Goal: Transaction & Acquisition: Purchase product/service

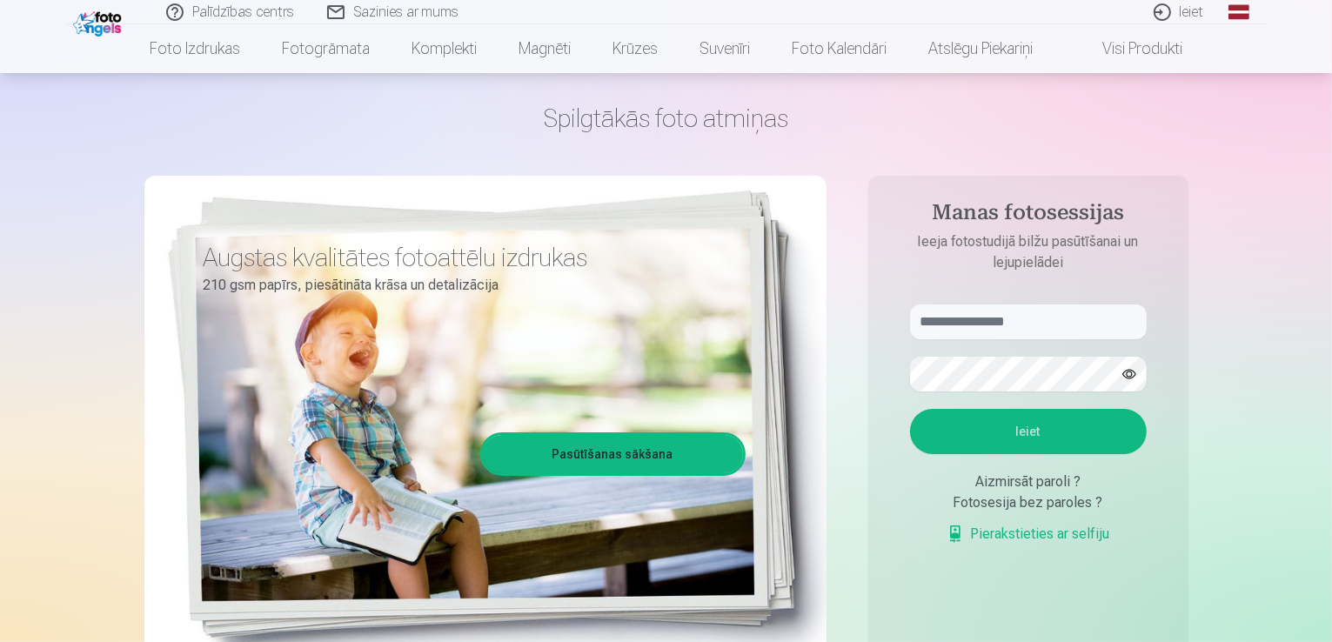
scroll to position [87, 0]
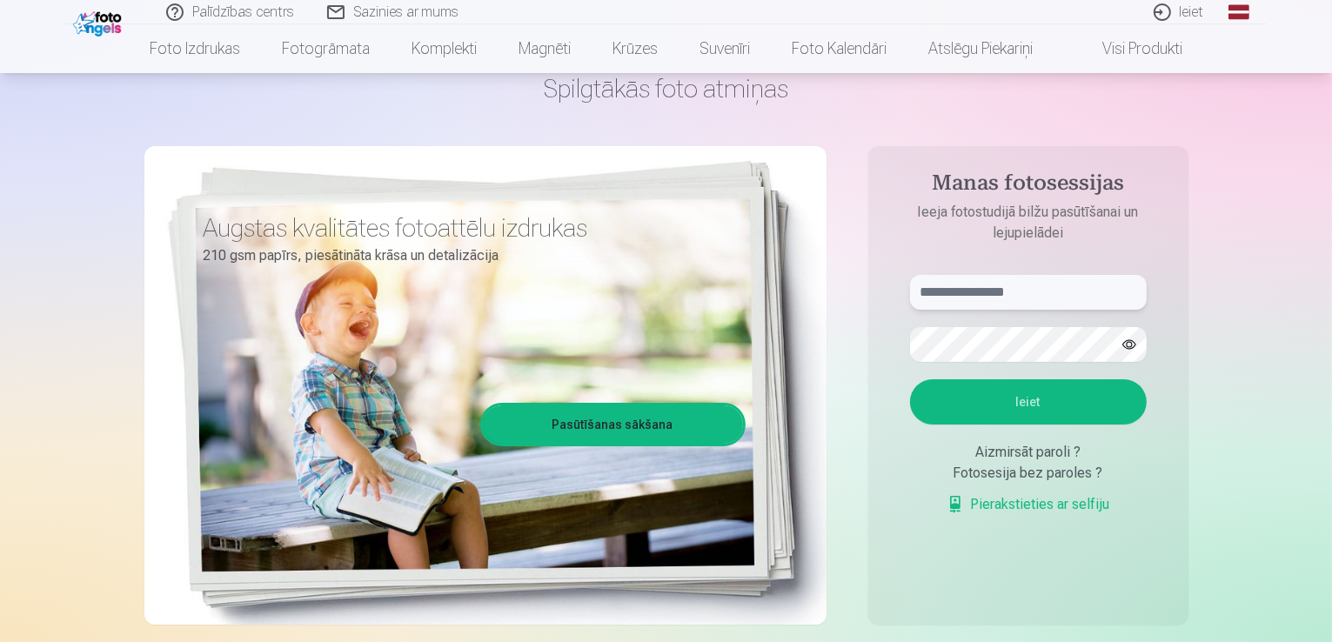
click at [1062, 301] on input "text" at bounding box center [1028, 292] width 237 height 35
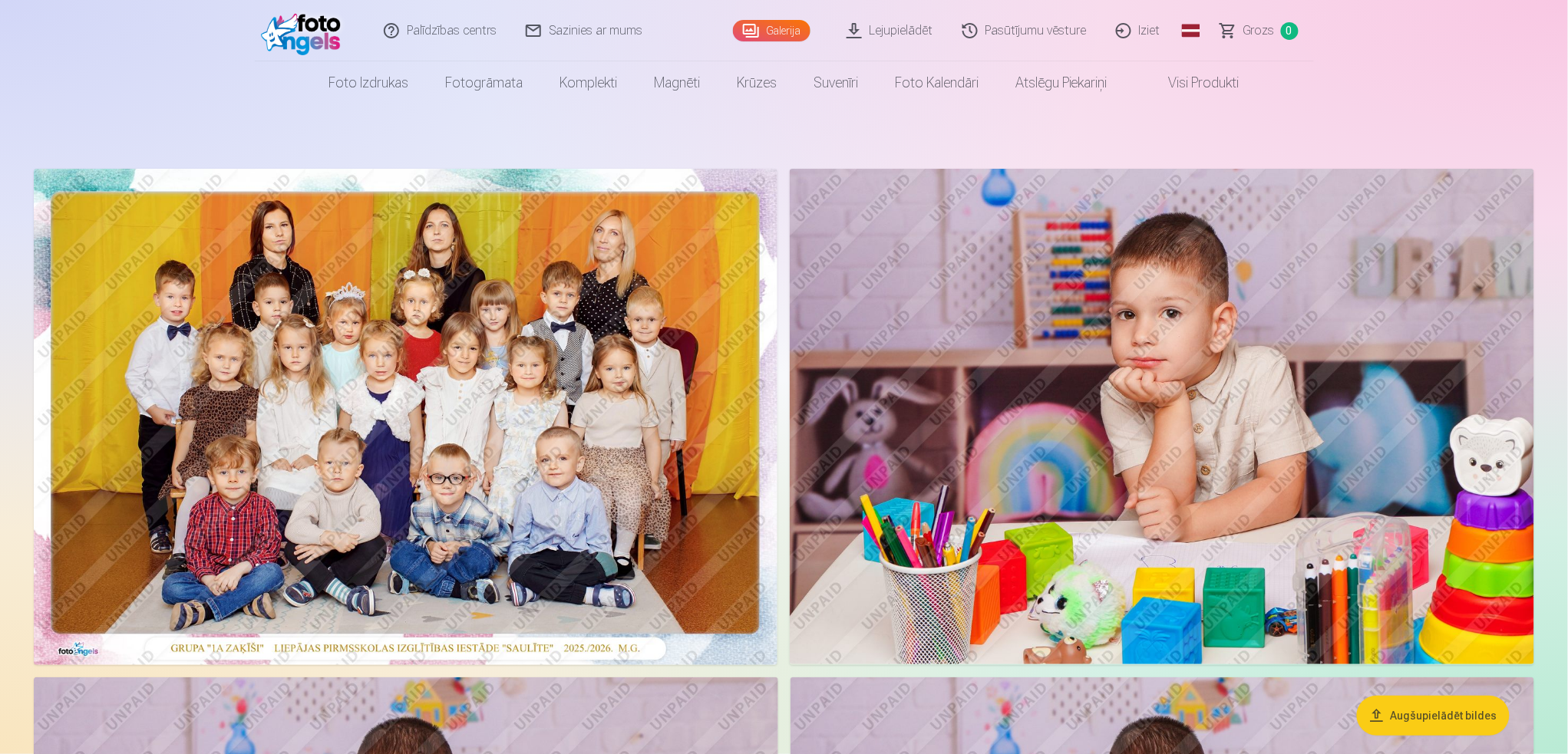
click at [526, 399] on img at bounding box center [405, 416] width 743 height 496
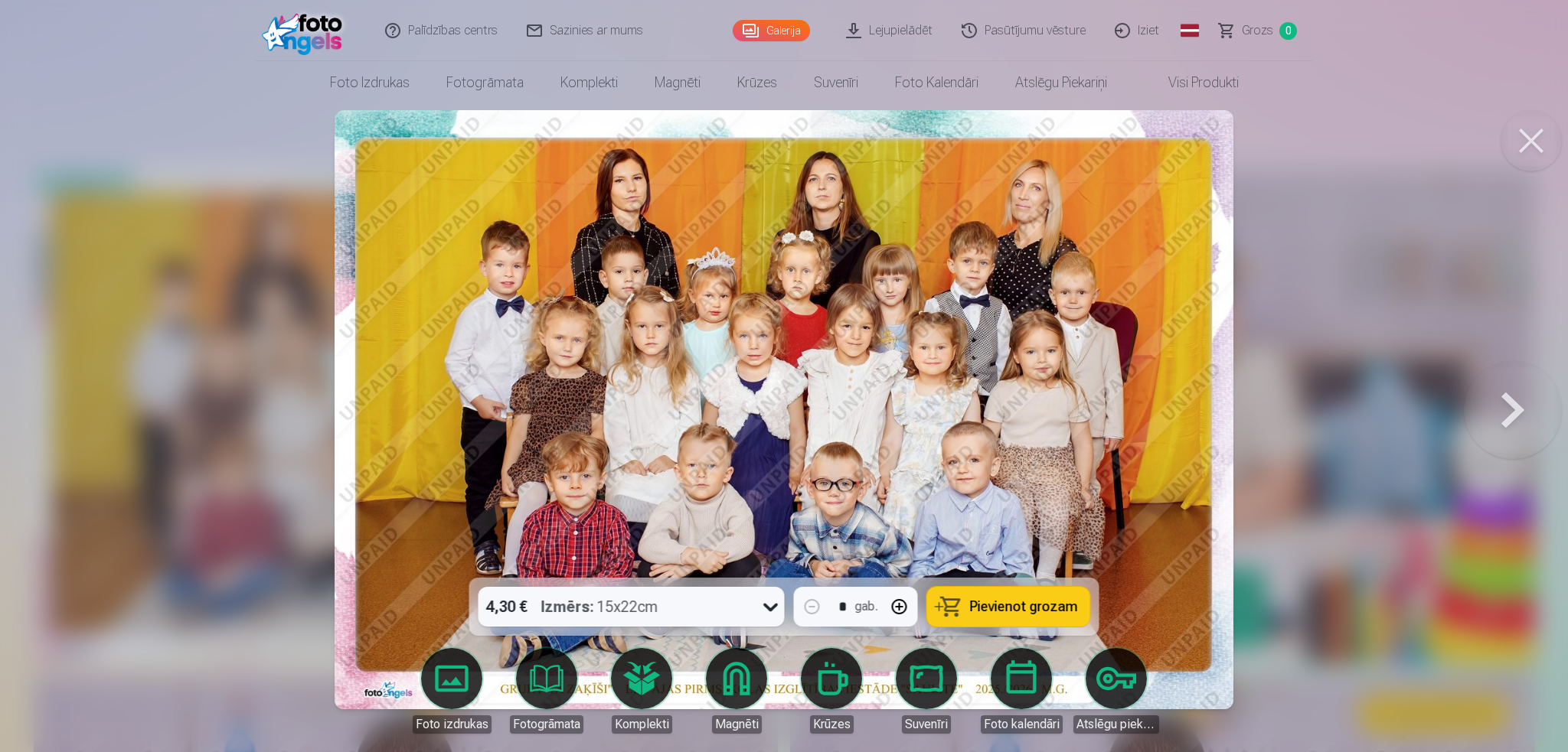
click at [627, 281] on img at bounding box center [783, 409] width 898 height 599
click at [1034, 564] on span "Pievienot grozam" at bounding box center [1023, 607] width 108 height 14
click at [1171, 293] on div at bounding box center [784, 376] width 1568 height 752
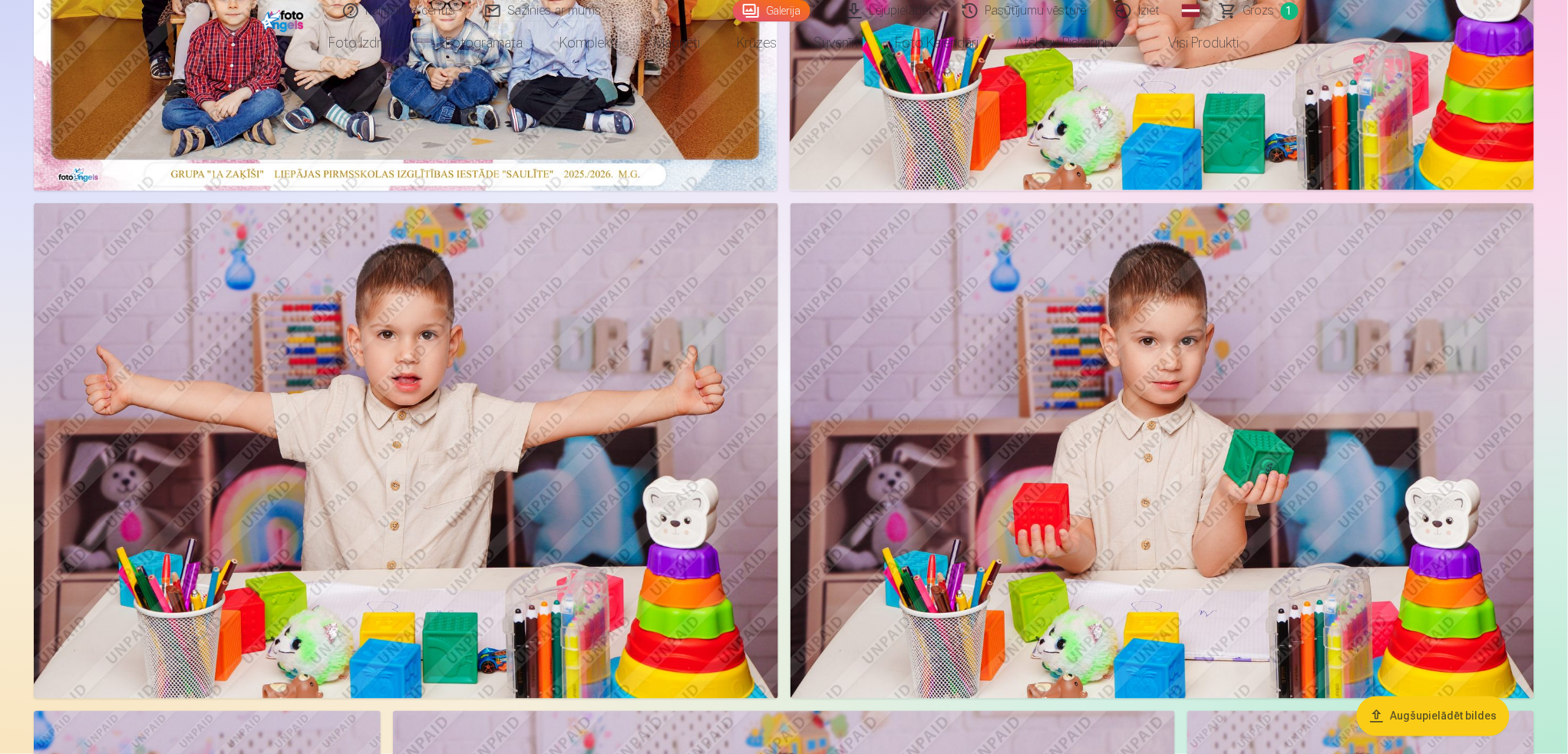
scroll to position [307, 0]
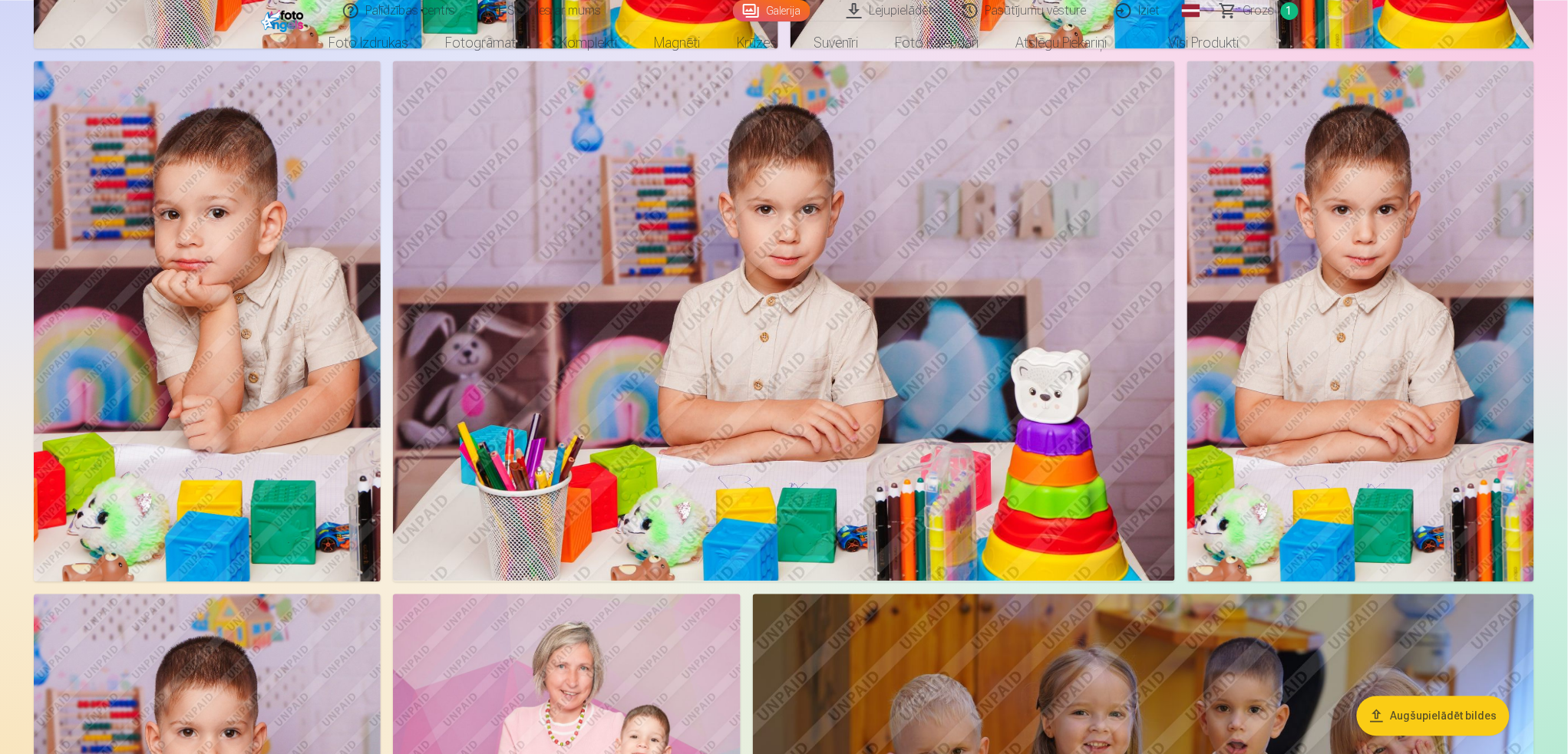
click at [304, 379] on img at bounding box center [206, 321] width 347 height 521
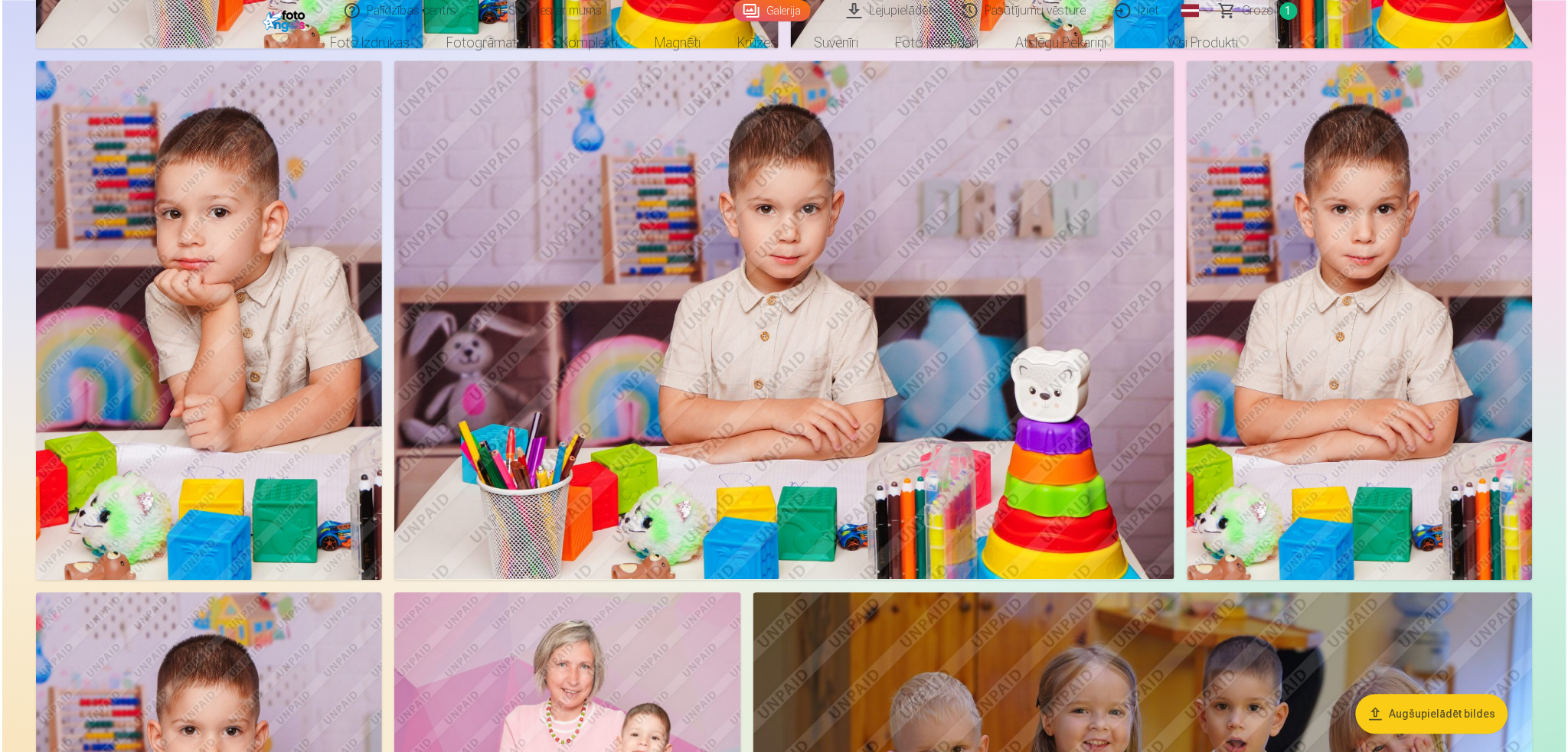
scroll to position [1122, 0]
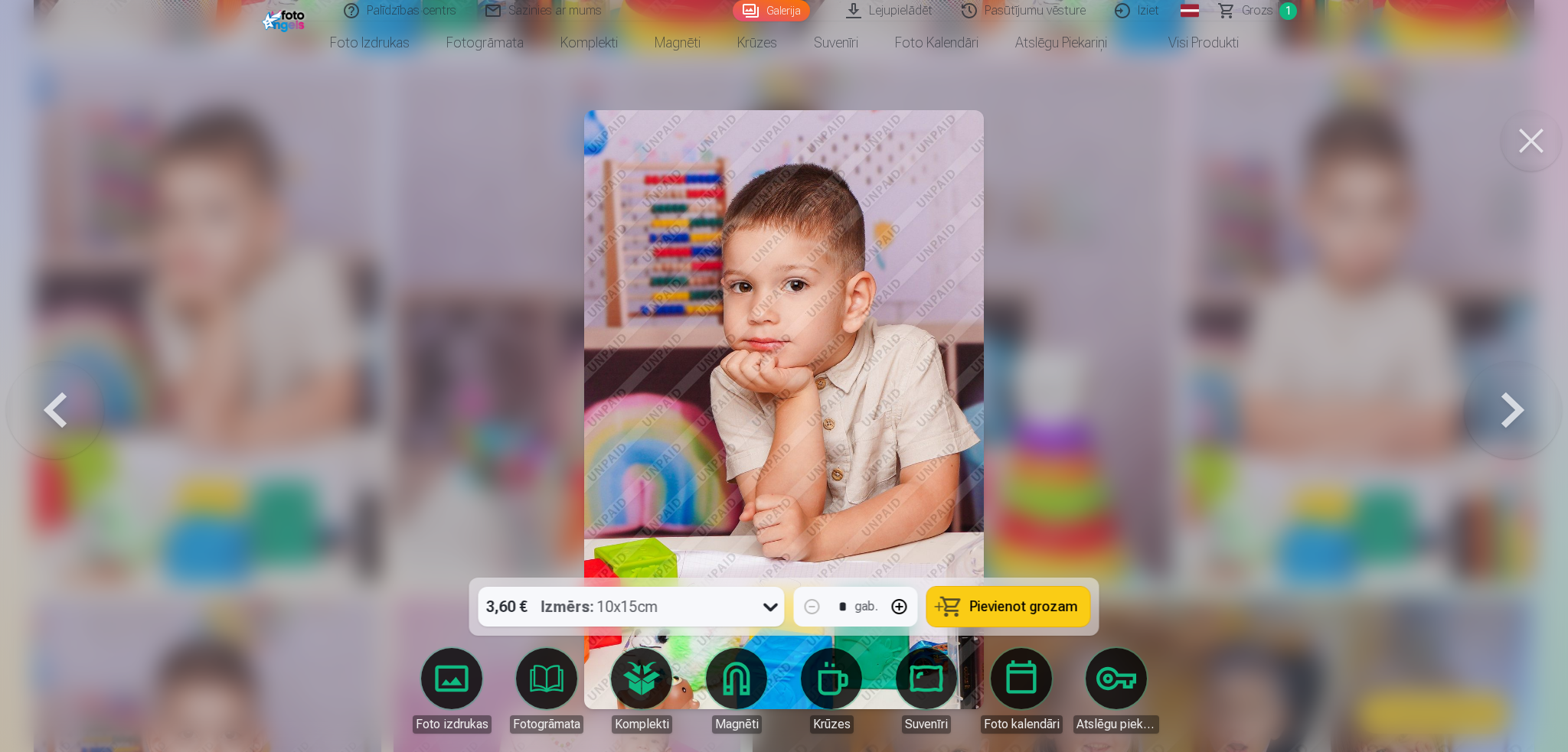
click at [1011, 564] on span "Pievienot grozam" at bounding box center [1023, 607] width 108 height 14
click at [1171, 353] on div at bounding box center [784, 376] width 1568 height 752
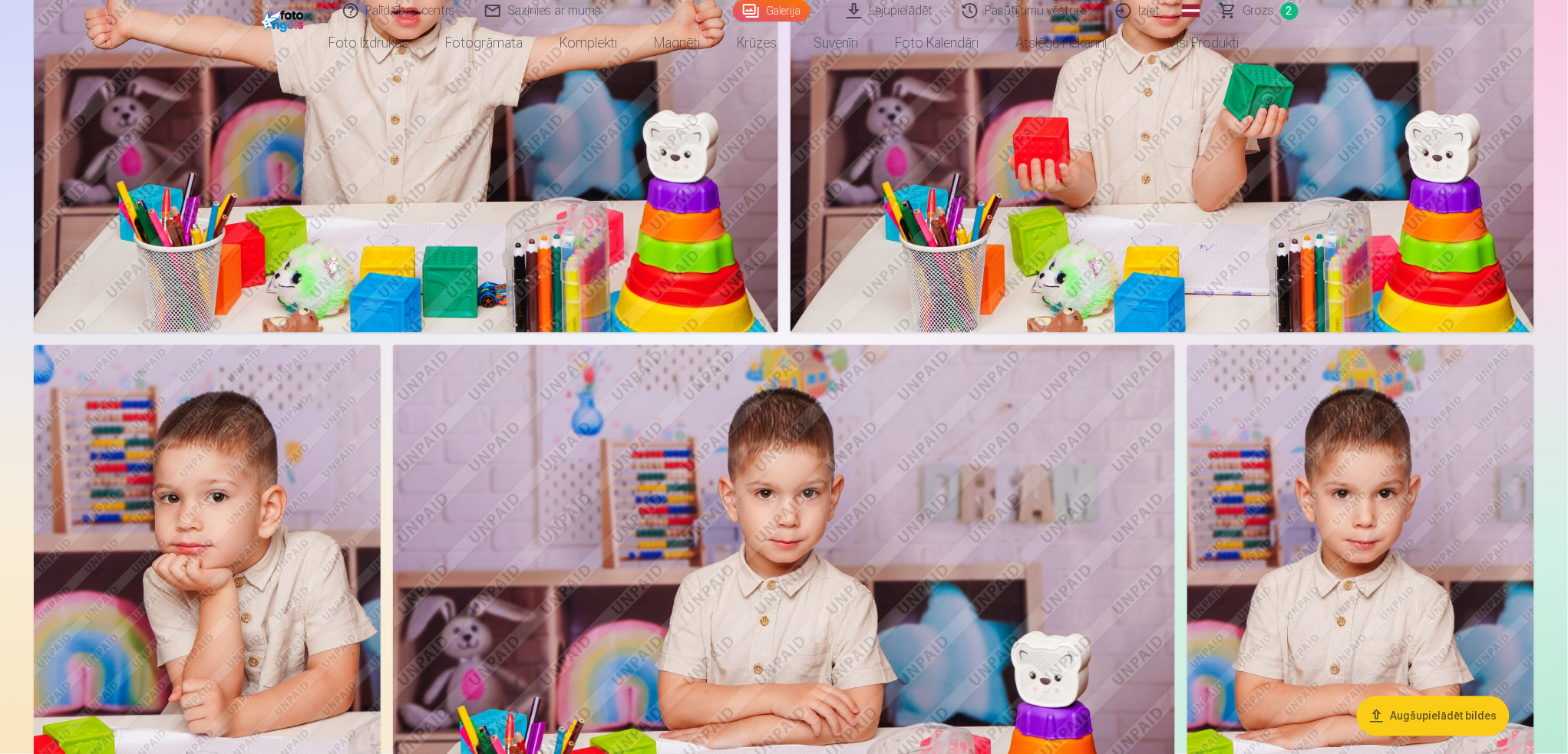
scroll to position [716, 0]
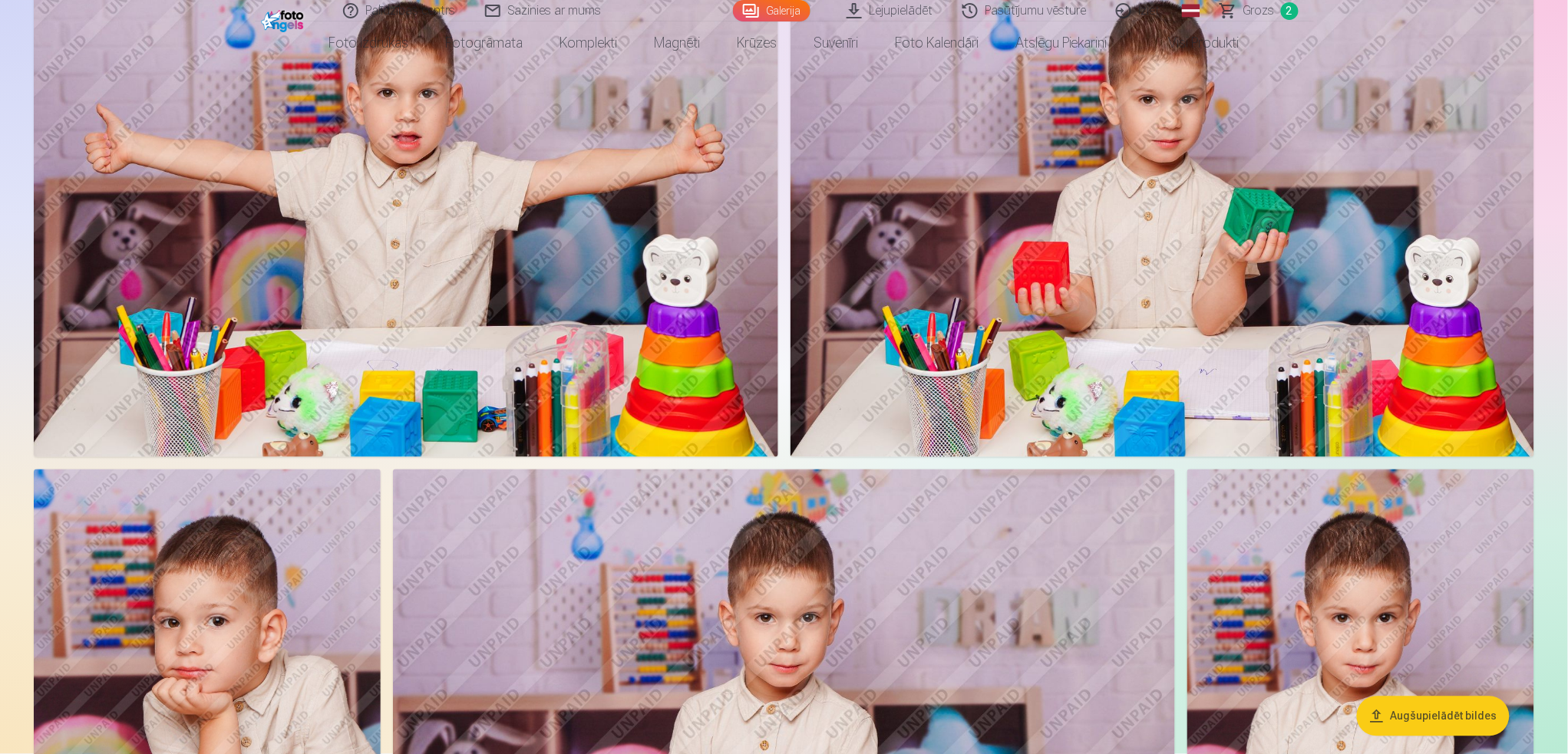
click at [1174, 296] on img at bounding box center [1162, 209] width 744 height 496
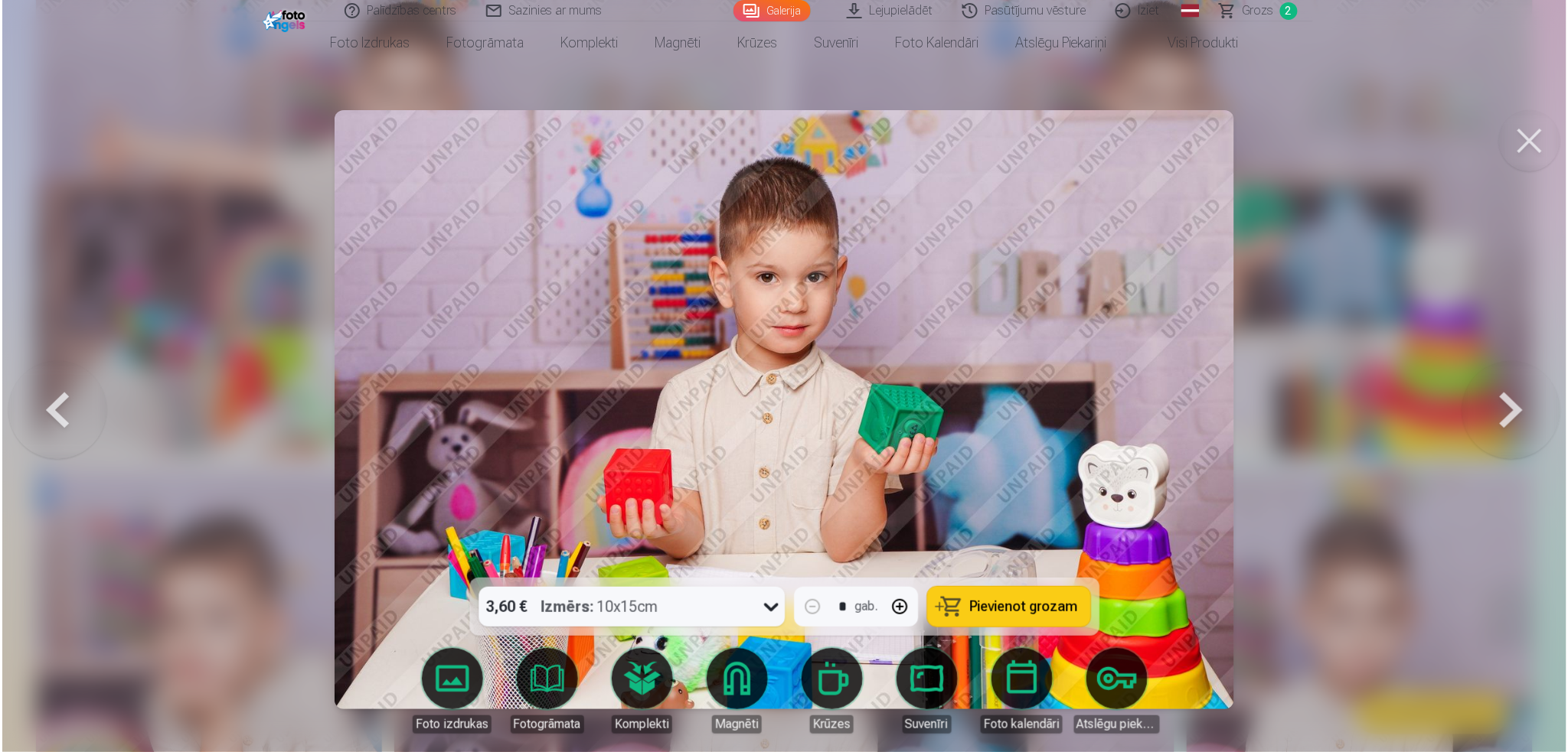
scroll to position [715, 0]
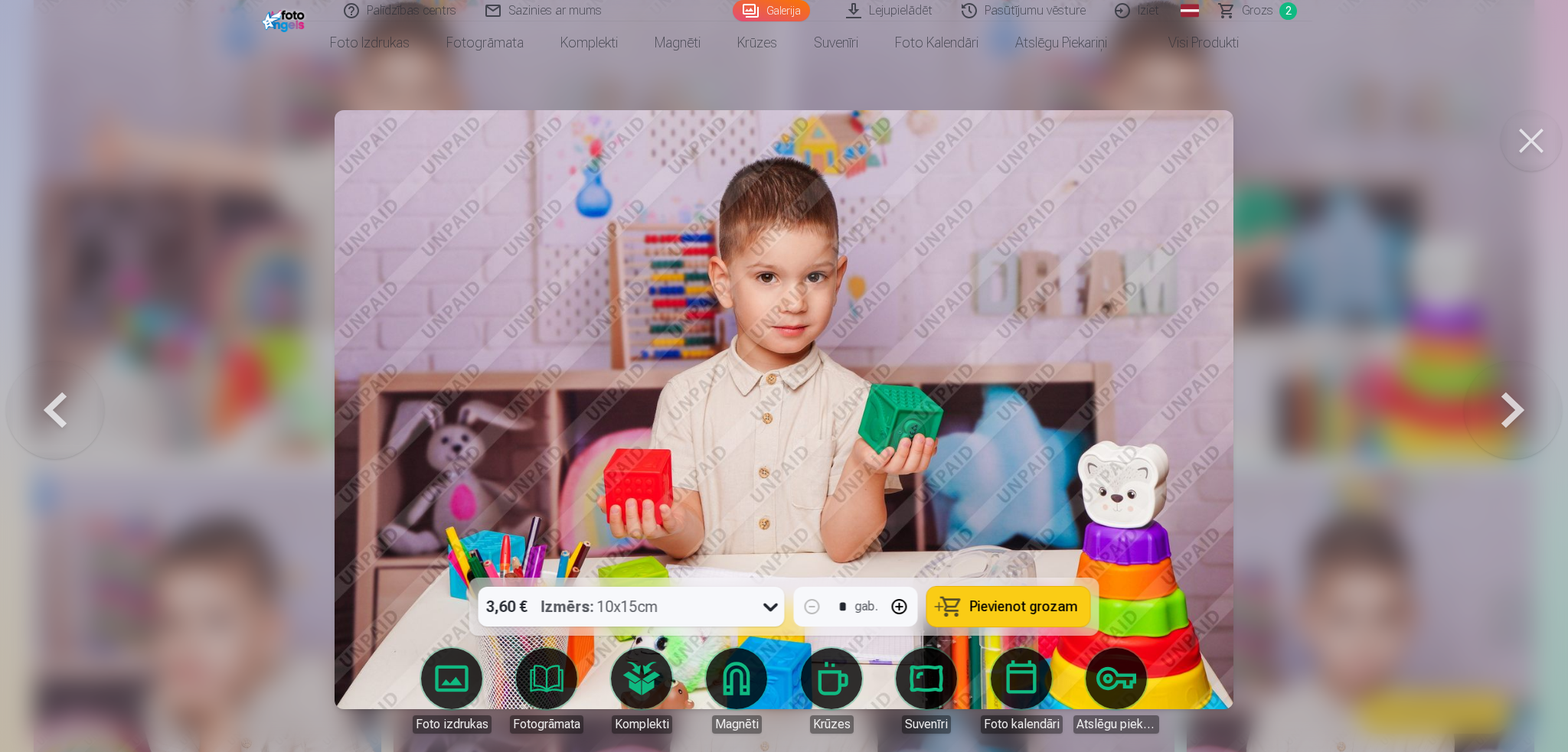
click at [1024, 564] on span "Pievienot grozam" at bounding box center [1023, 607] width 108 height 14
click at [1171, 305] on div at bounding box center [784, 376] width 1568 height 752
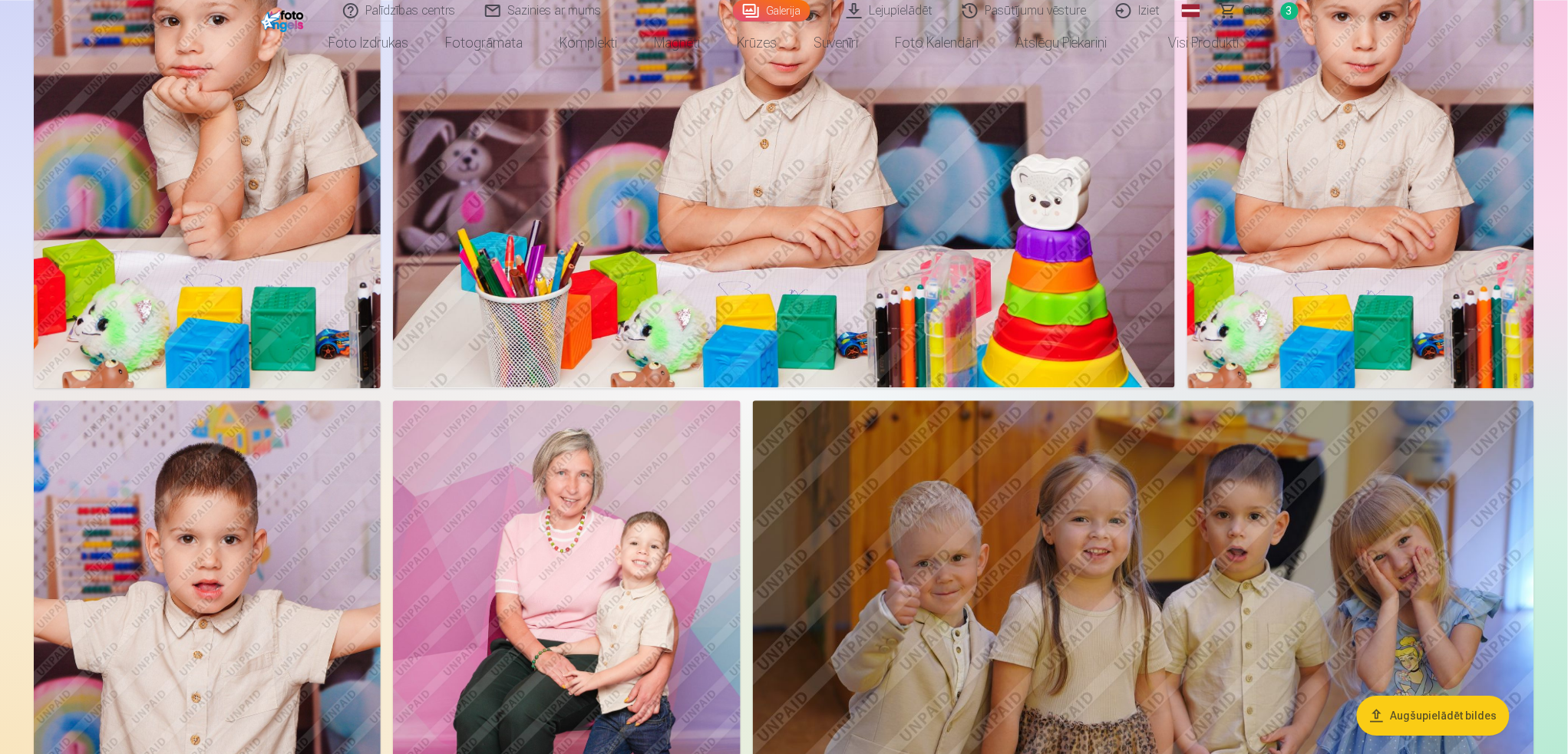
scroll to position [1330, 0]
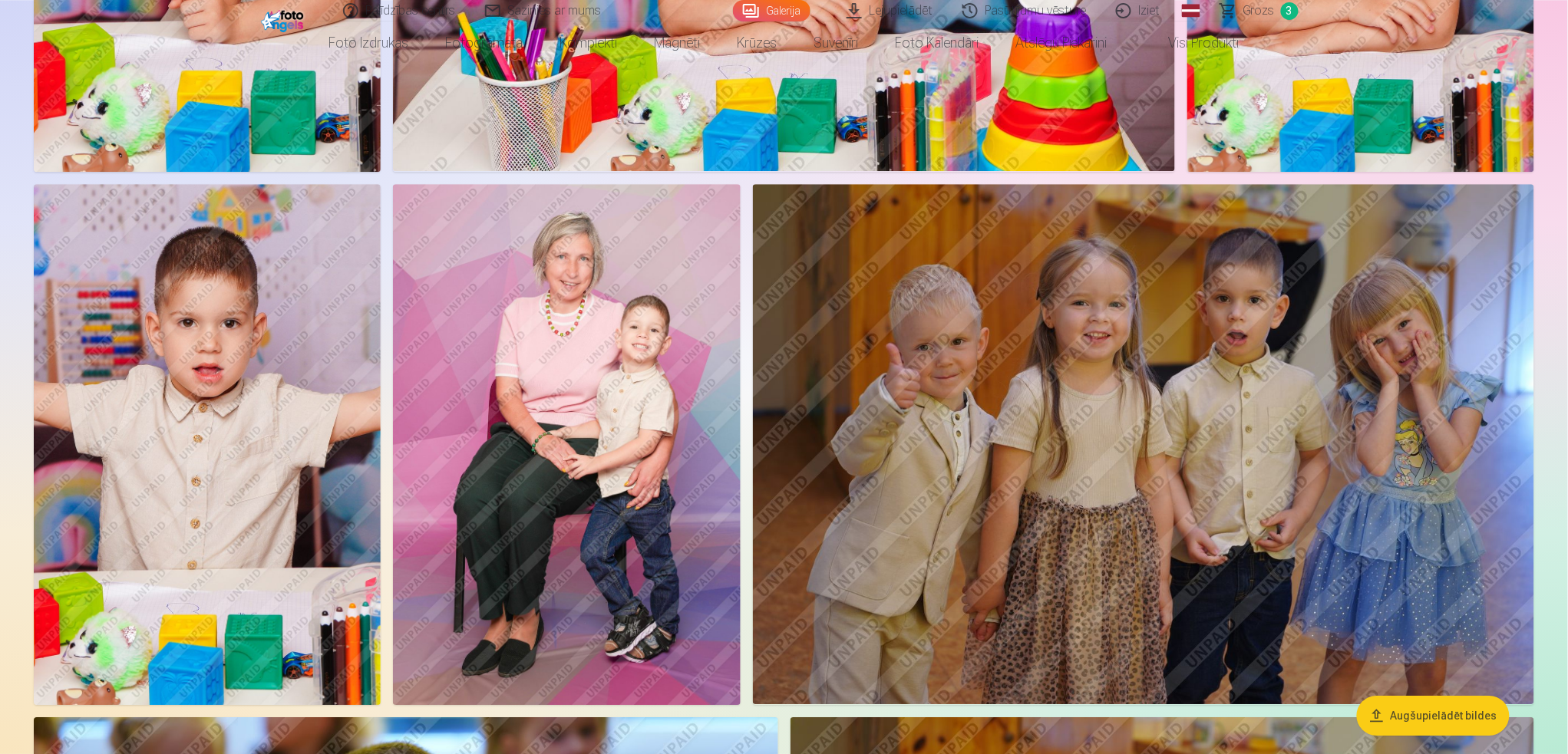
click at [603, 387] on img at bounding box center [565, 444] width 347 height 521
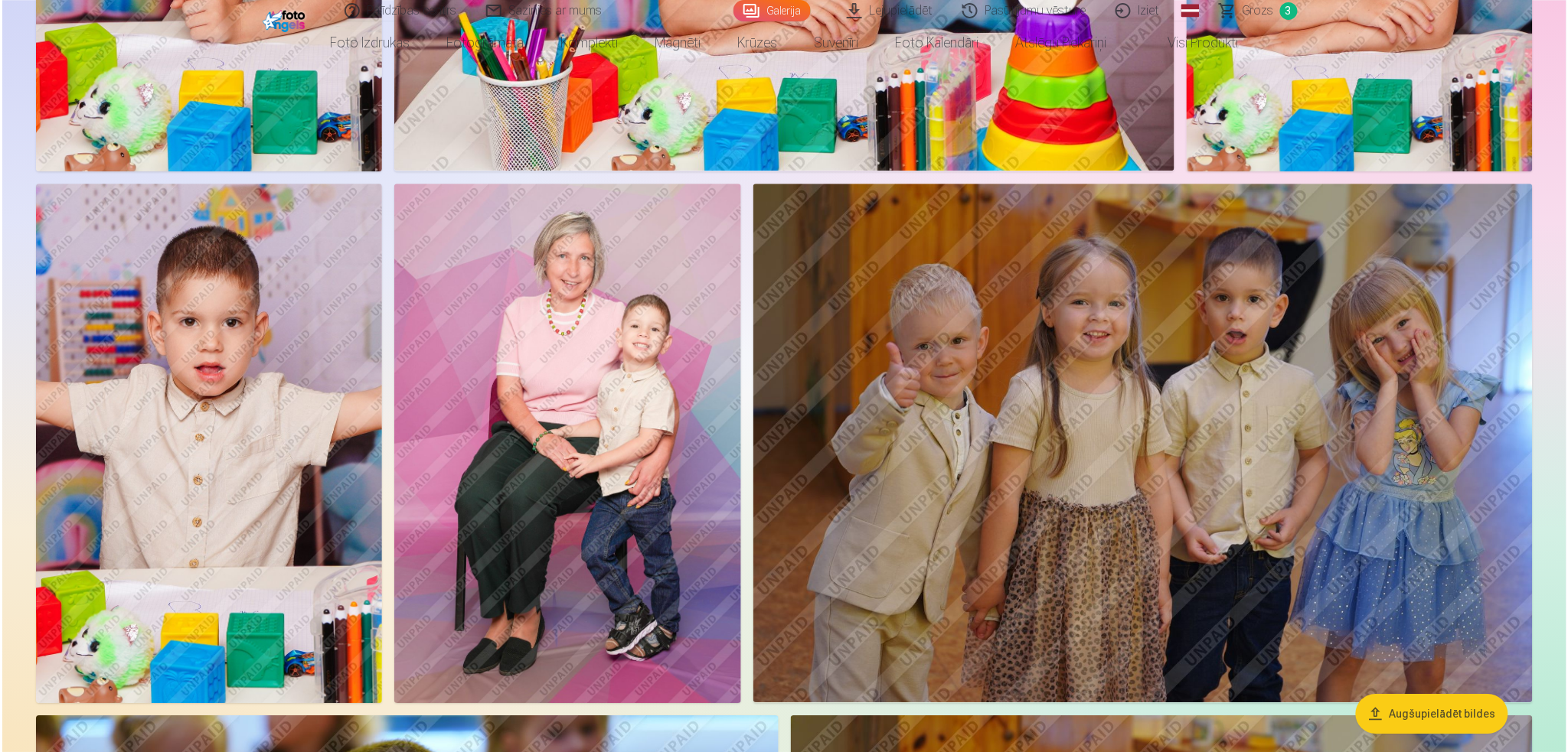
scroll to position [1532, 0]
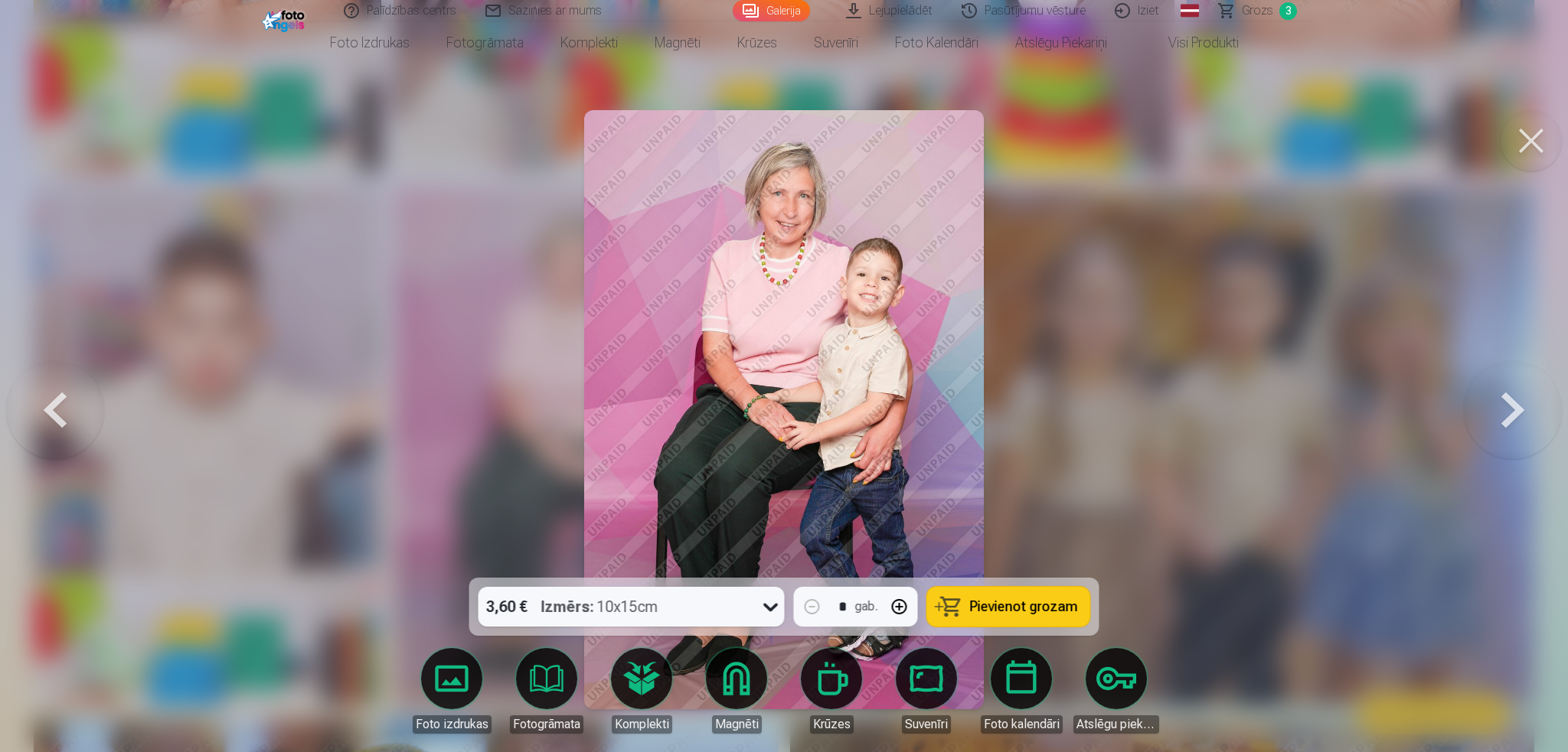
click at [1033, 564] on span "Pievienot grozam" at bounding box center [1023, 607] width 108 height 14
click at [1171, 270] on div at bounding box center [784, 376] width 1568 height 752
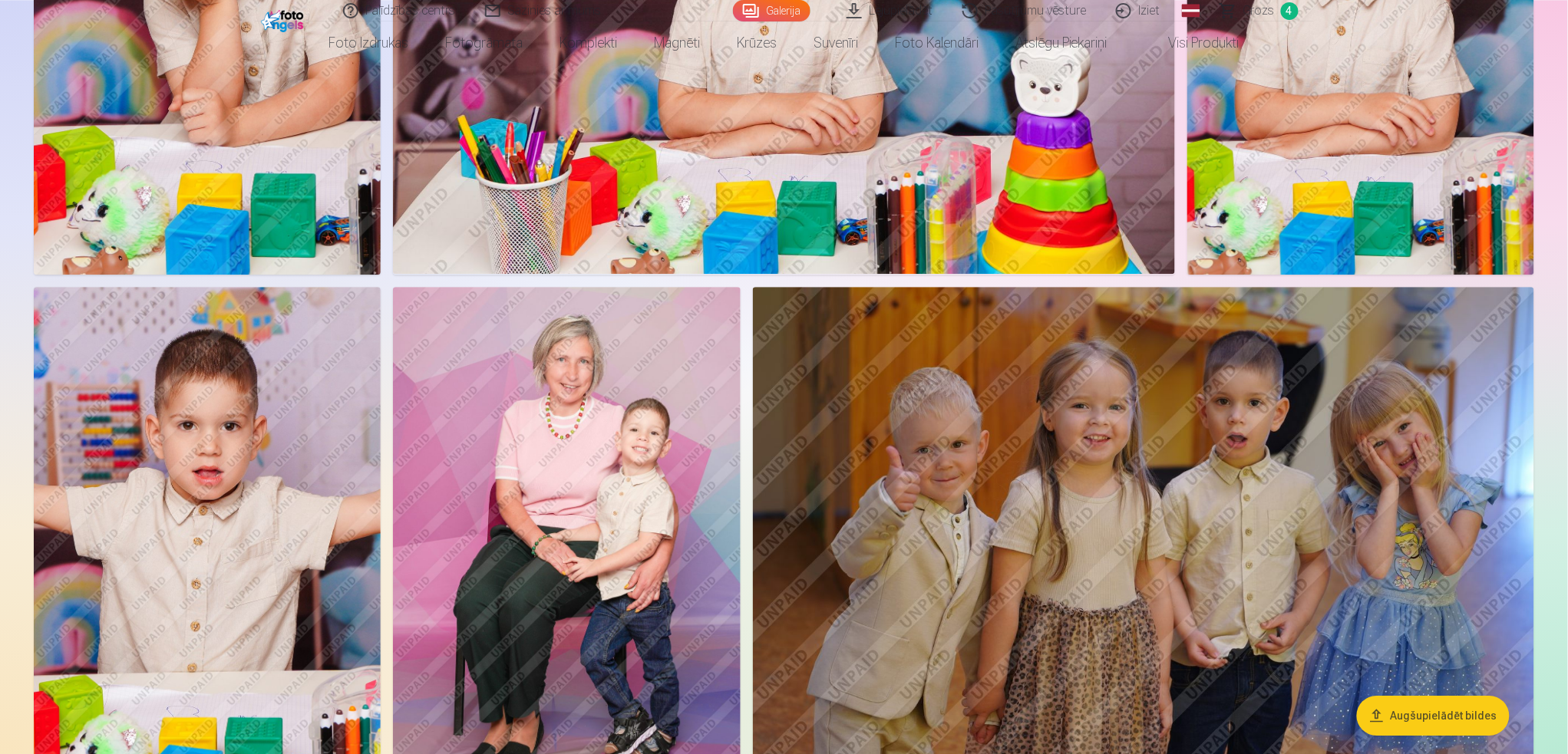
scroll to position [1023, 0]
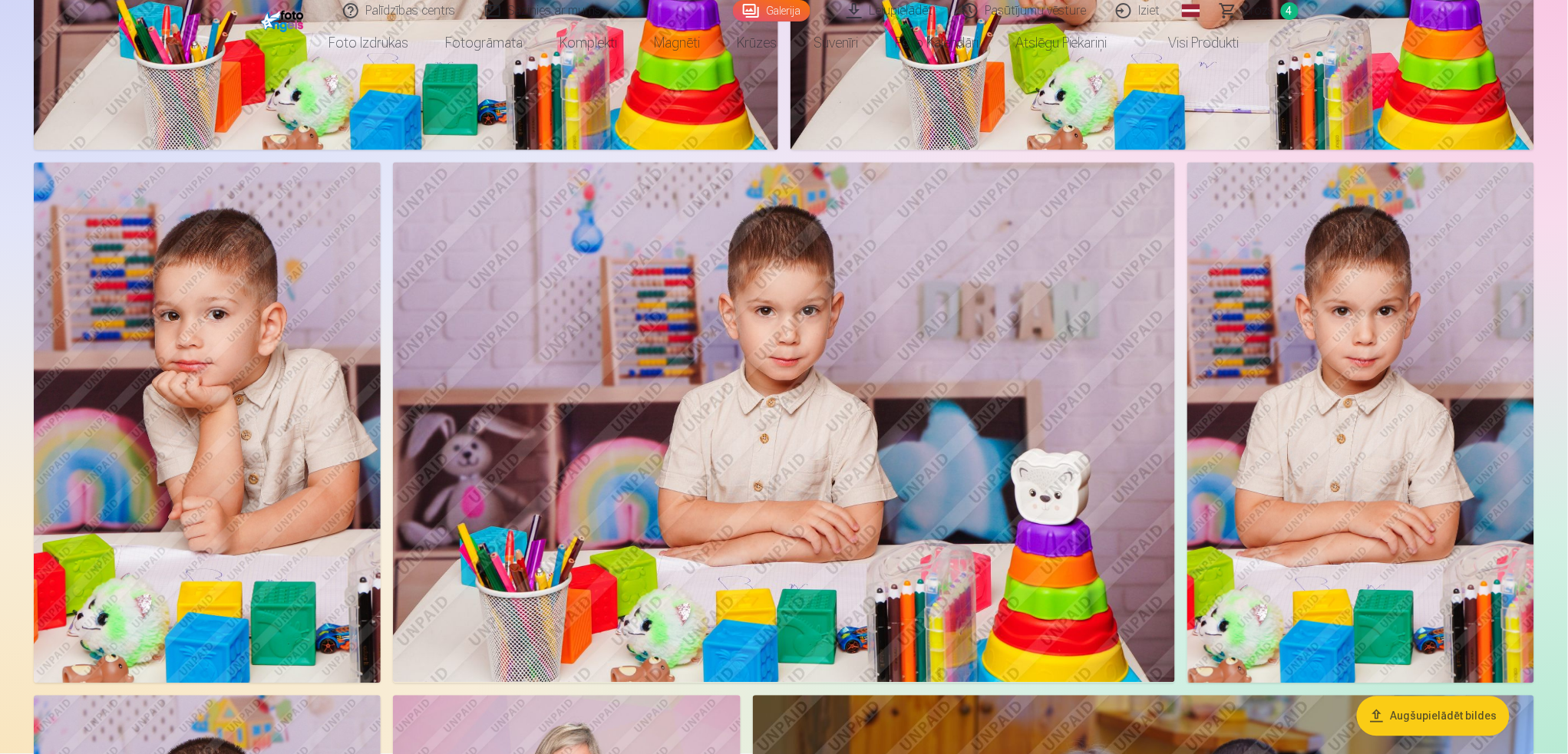
click at [255, 429] on img at bounding box center [206, 422] width 347 height 521
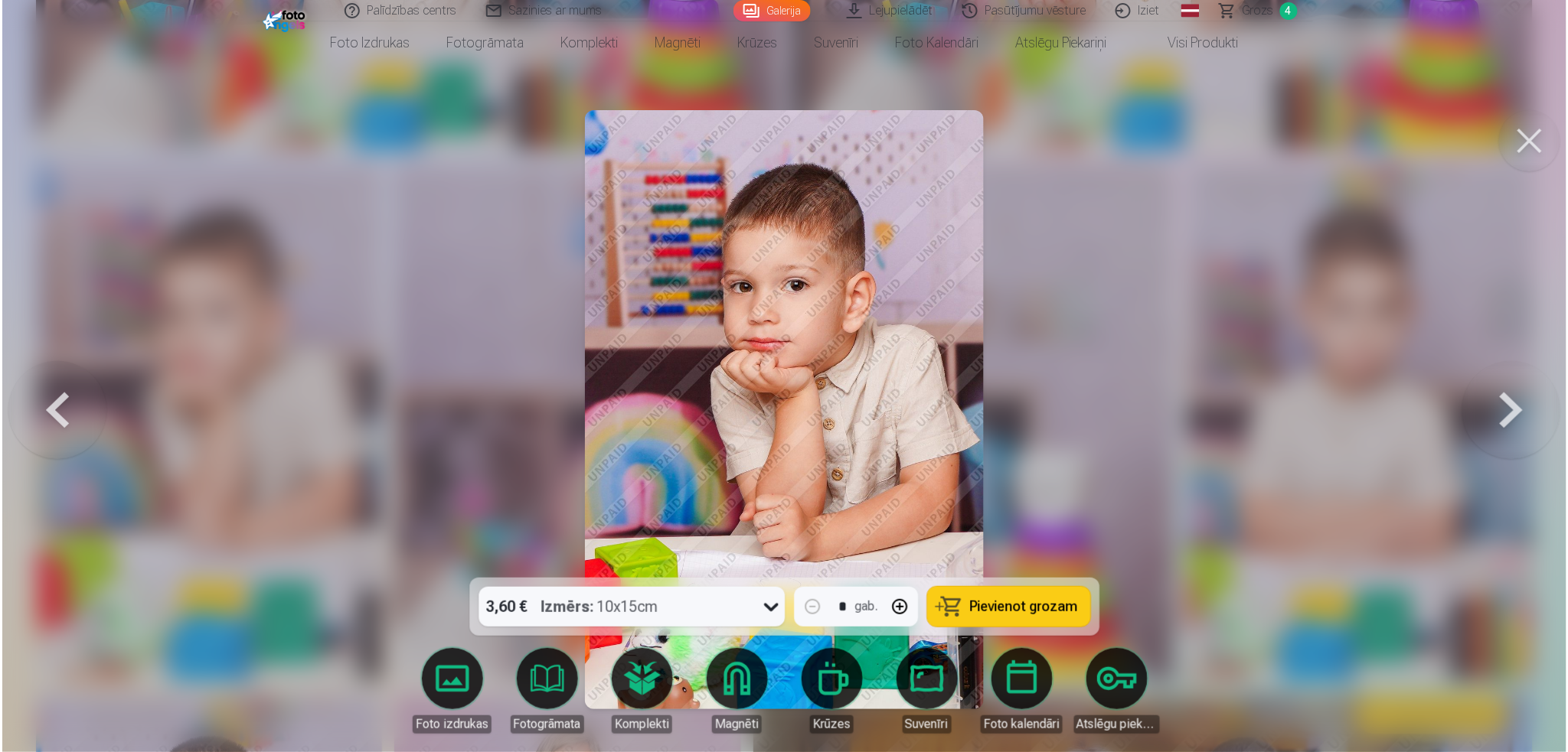
scroll to position [1021, 0]
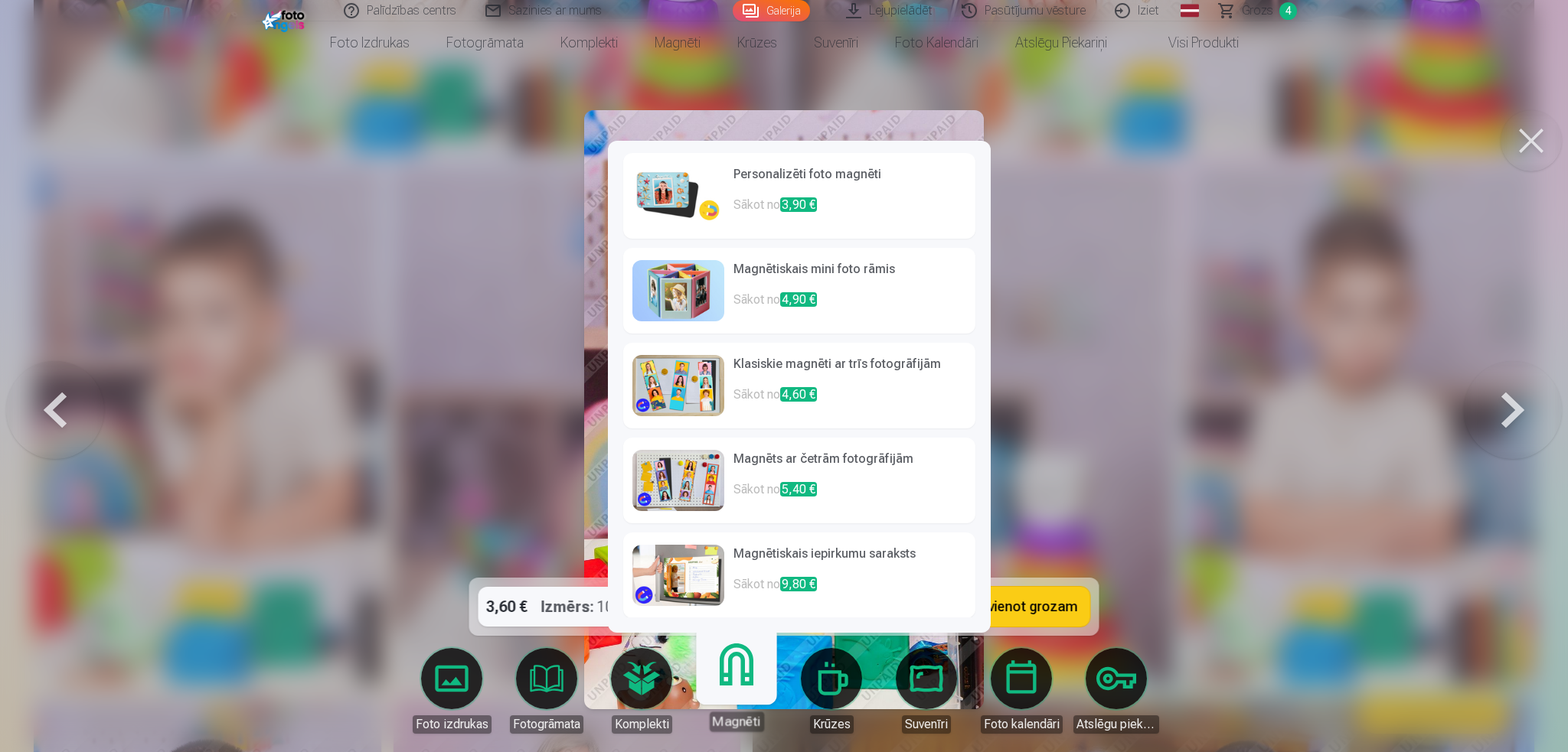
click at [751, 564] on link "Magnēti" at bounding box center [736, 684] width 94 height 94
click at [852, 185] on h6 "Personalizēti foto magnēti" at bounding box center [850, 180] width 233 height 31
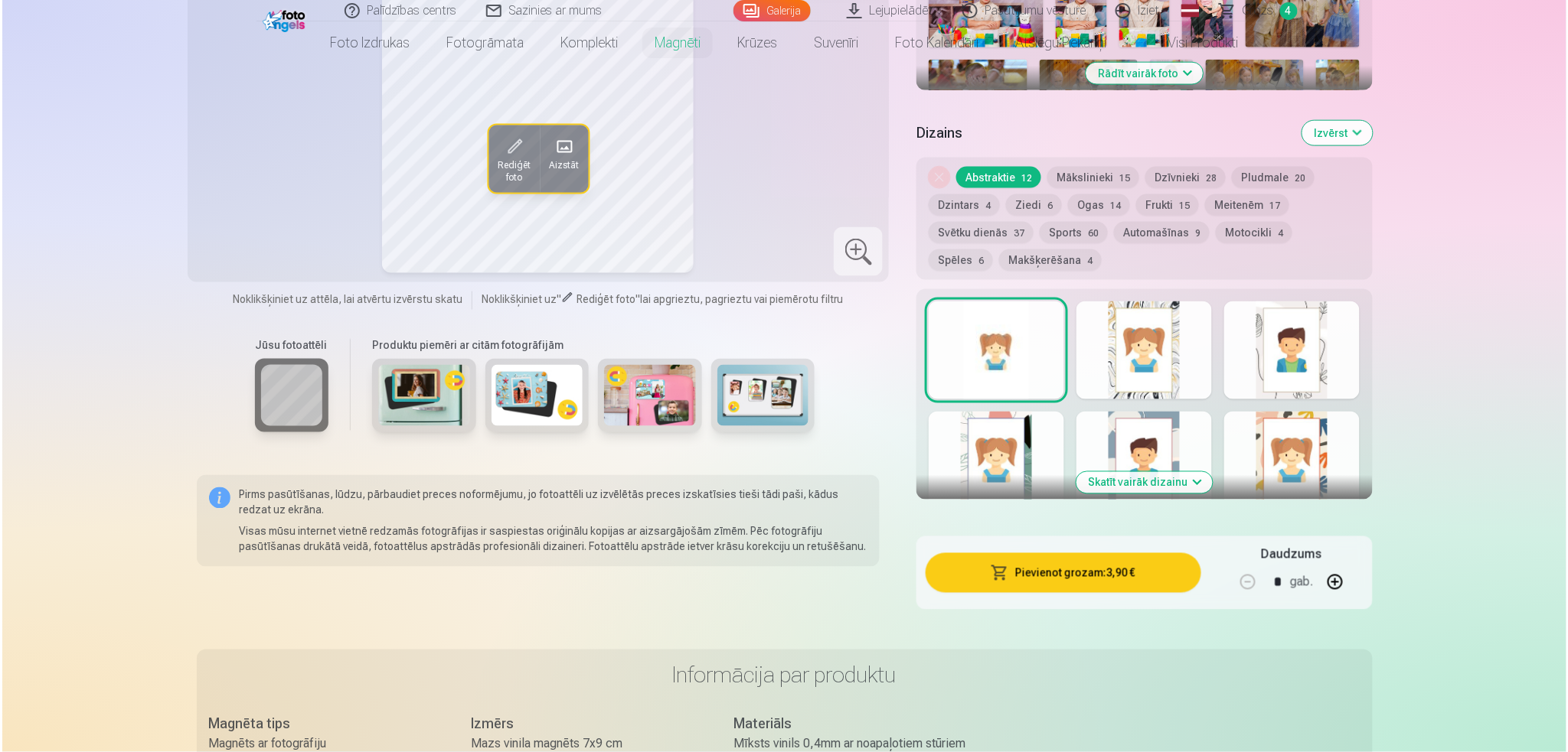
scroll to position [714, 0]
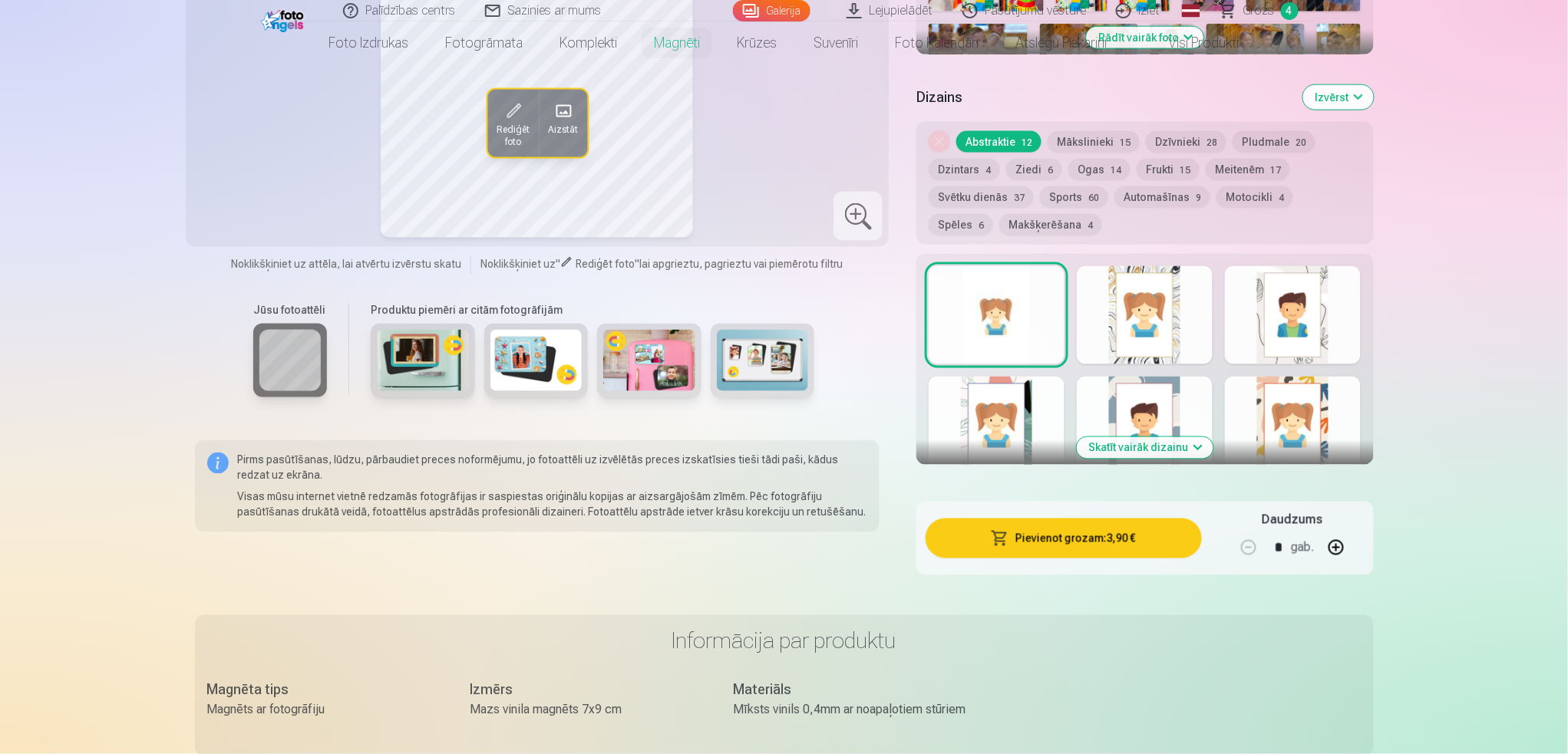
click at [1174, 529] on button "button" at bounding box center [1336, 548] width 37 height 37
type input "*"
click at [1090, 519] on button "Pievienot grozam : 15,60 €" at bounding box center [1063, 538] width 275 height 40
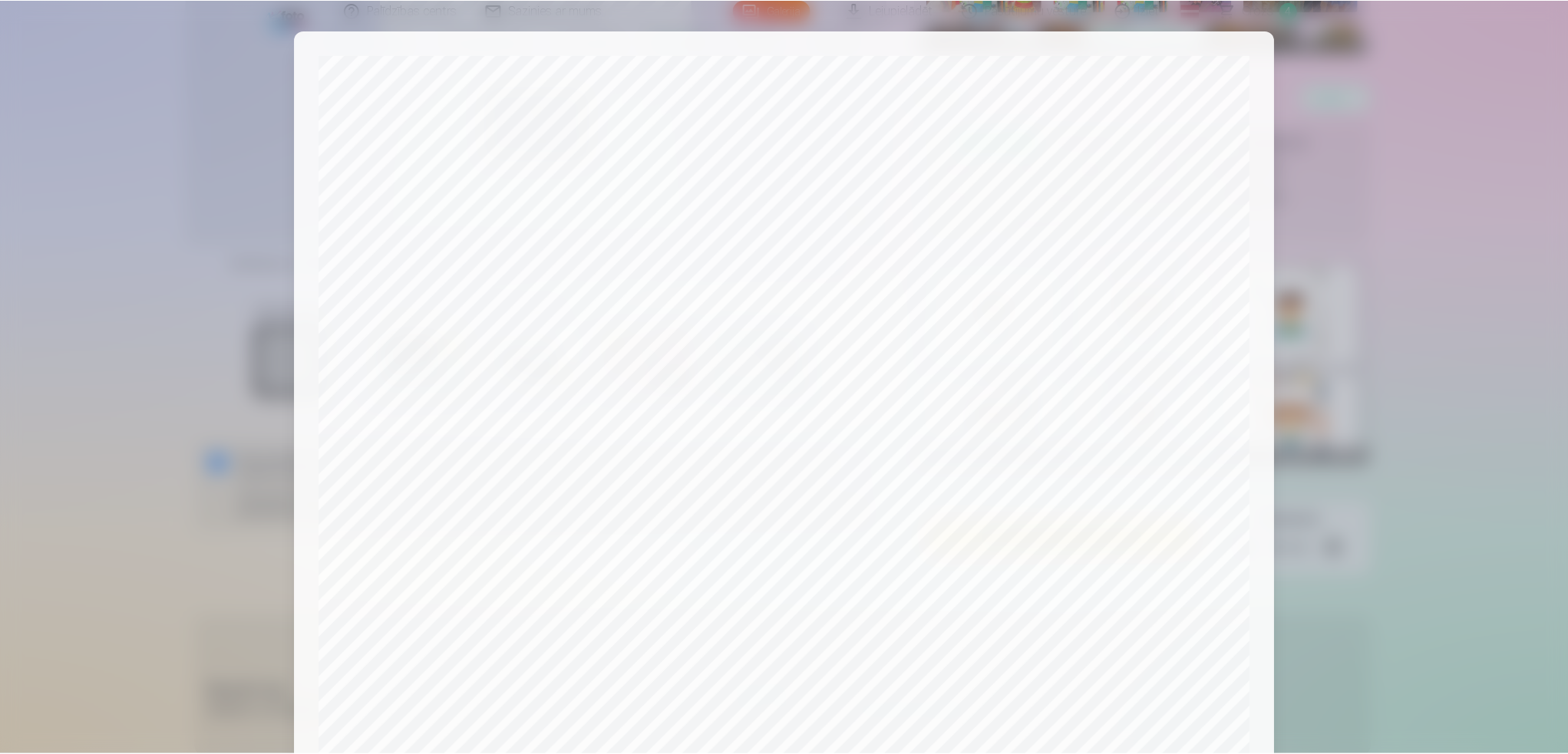
scroll to position [307, 0]
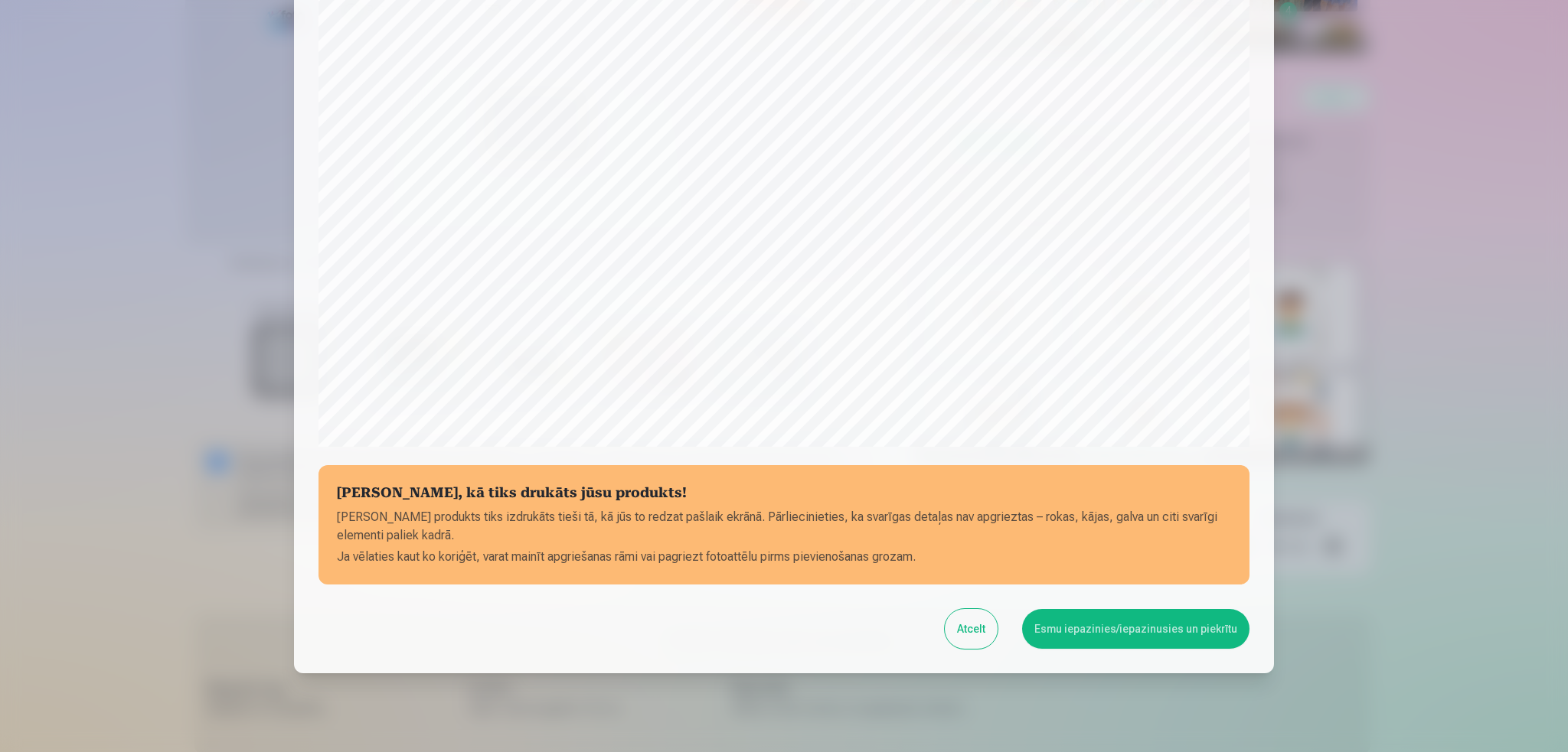
click at [1105, 564] on button "Esmu iepazinies/iepazinusies un piekrītu" at bounding box center [1136, 629] width 227 height 40
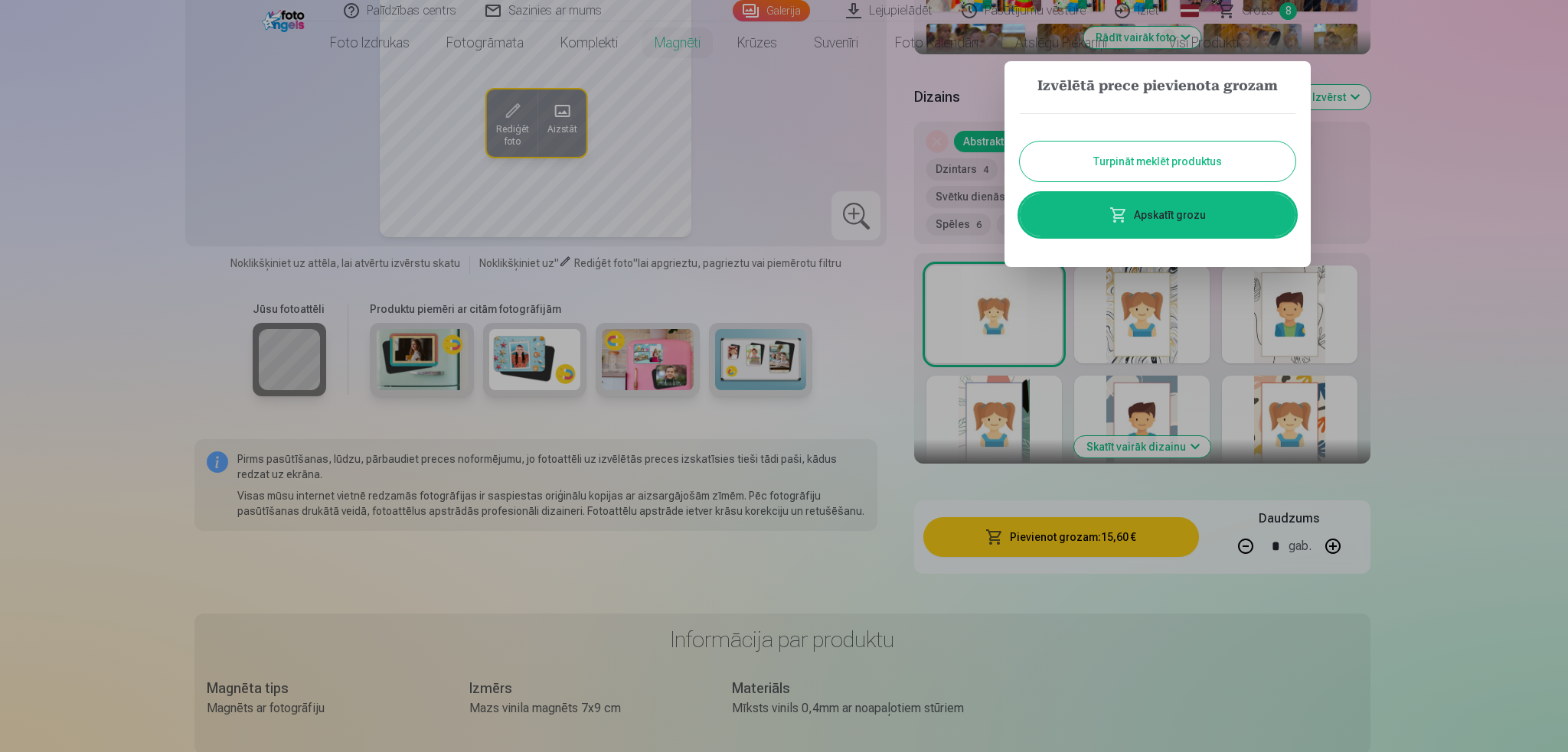
click at [1171, 97] on div at bounding box center [784, 376] width 1568 height 752
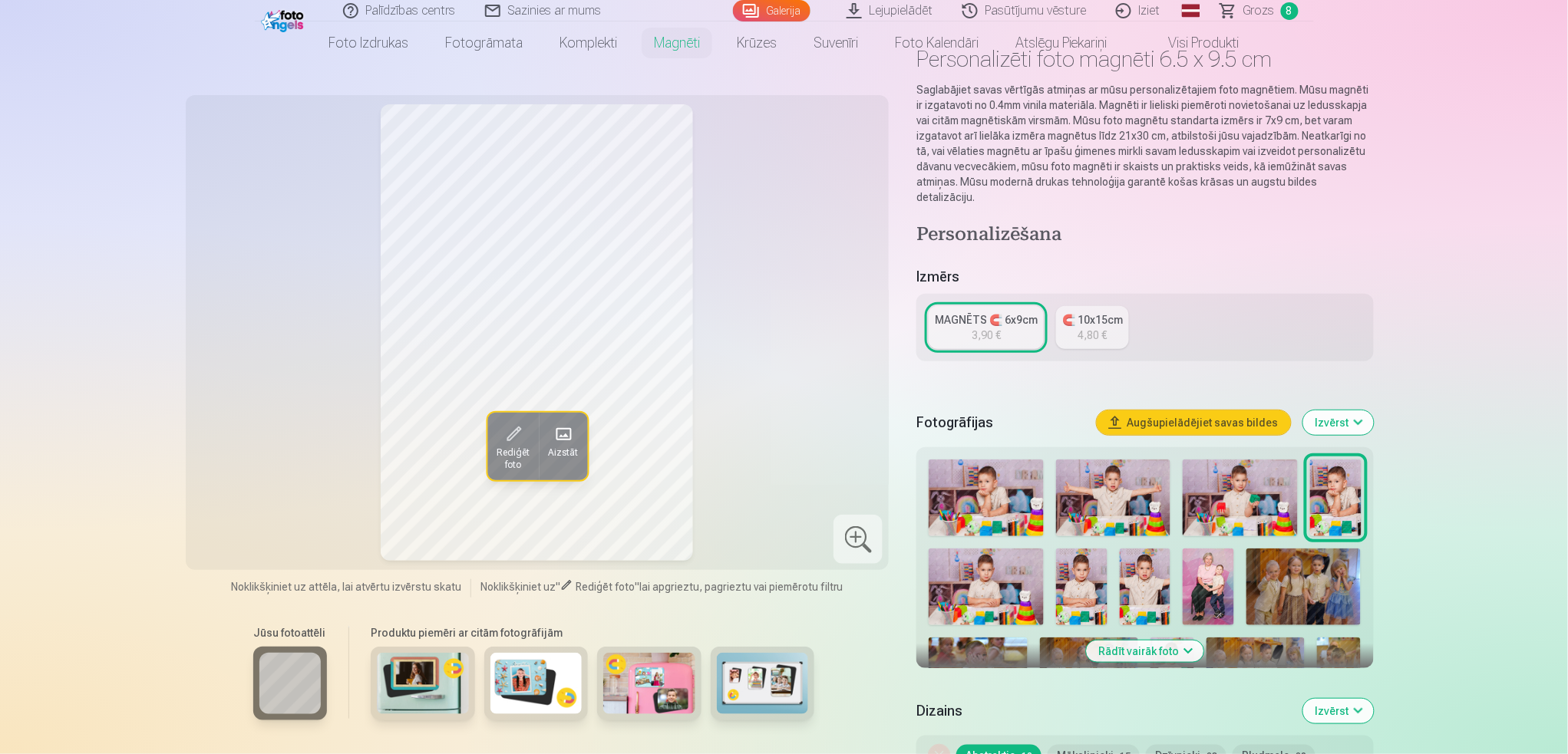
scroll to position [0, 0]
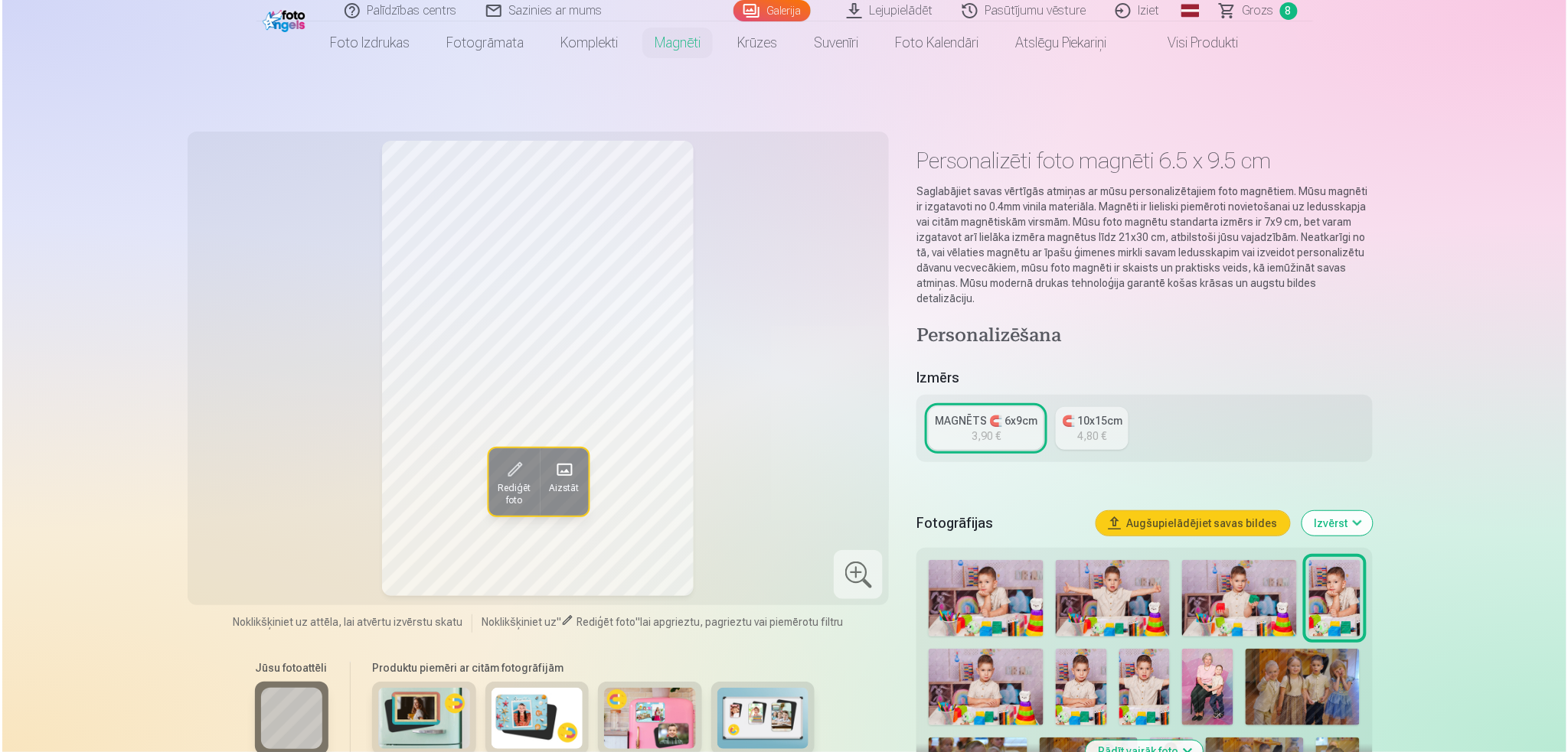
scroll to position [1021, 0]
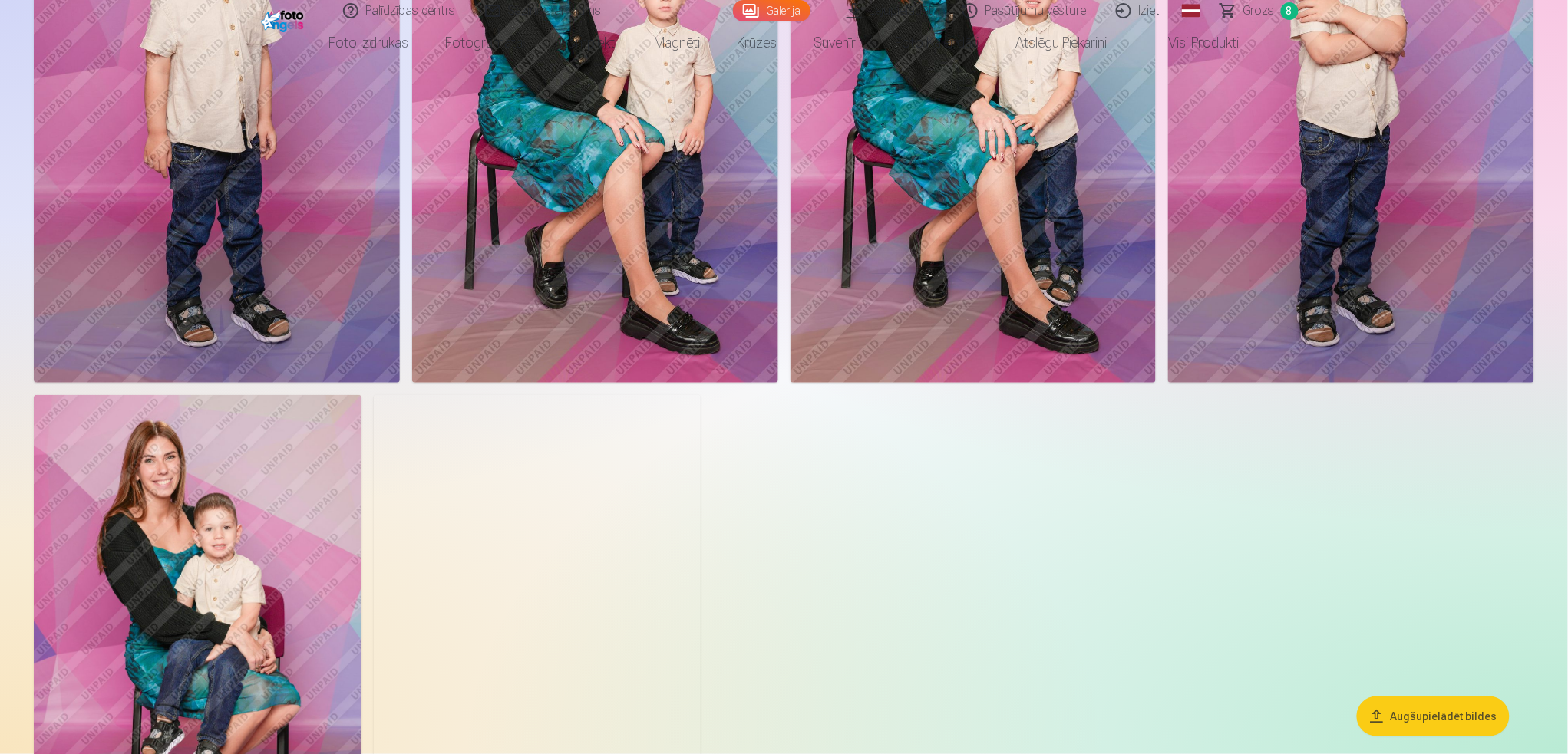
scroll to position [4399, 0]
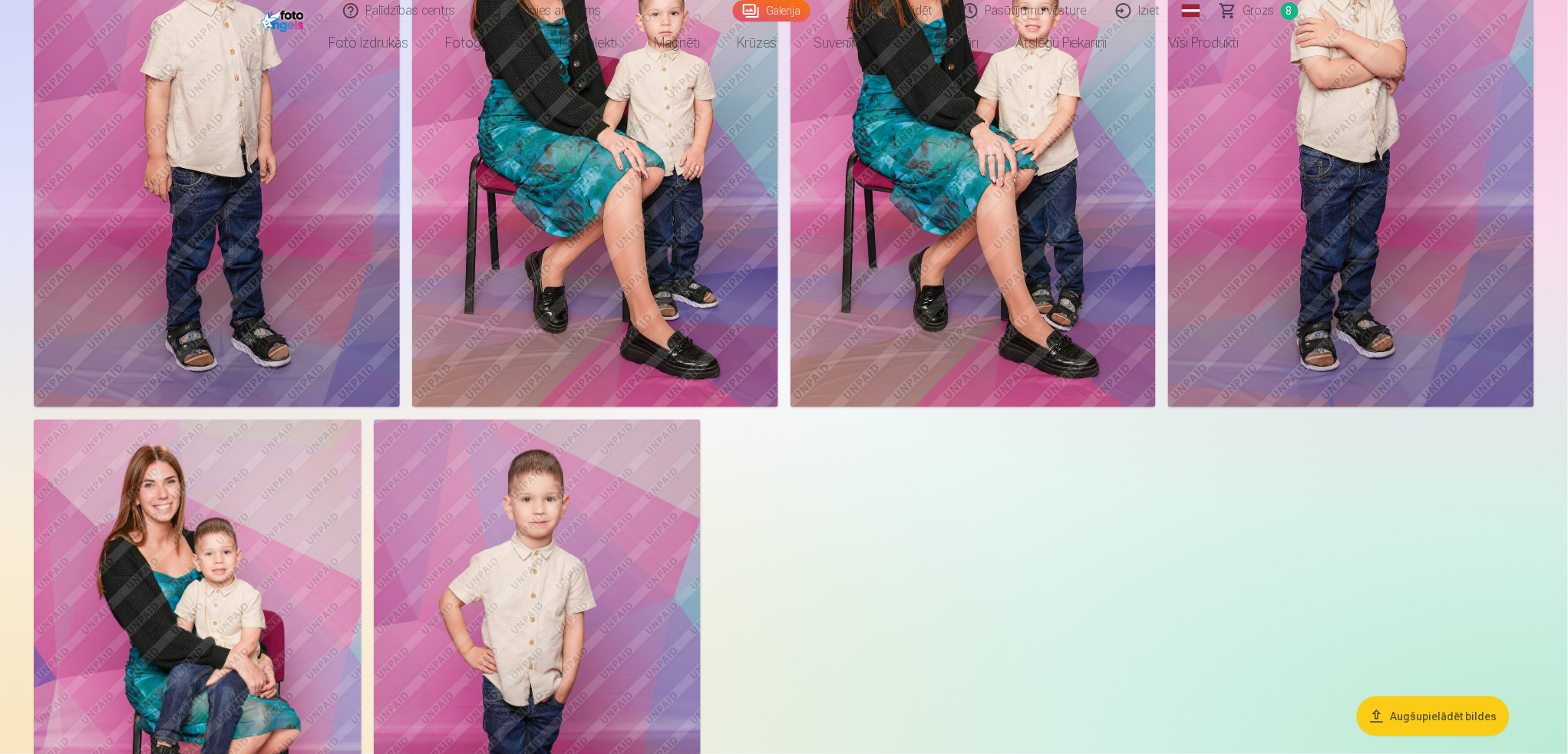
click at [206, 505] on img at bounding box center [198, 665] width 328 height 491
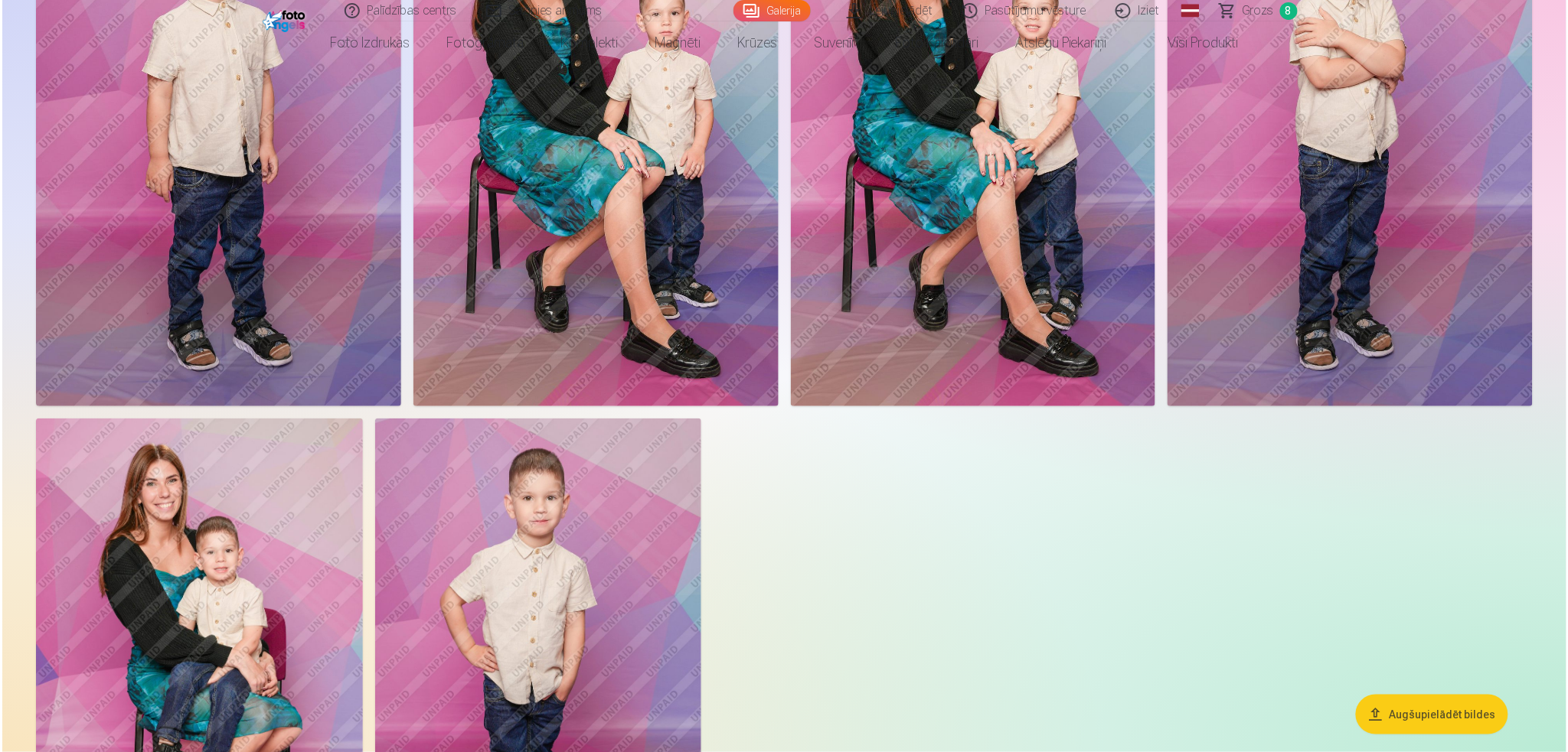
scroll to position [4498, 0]
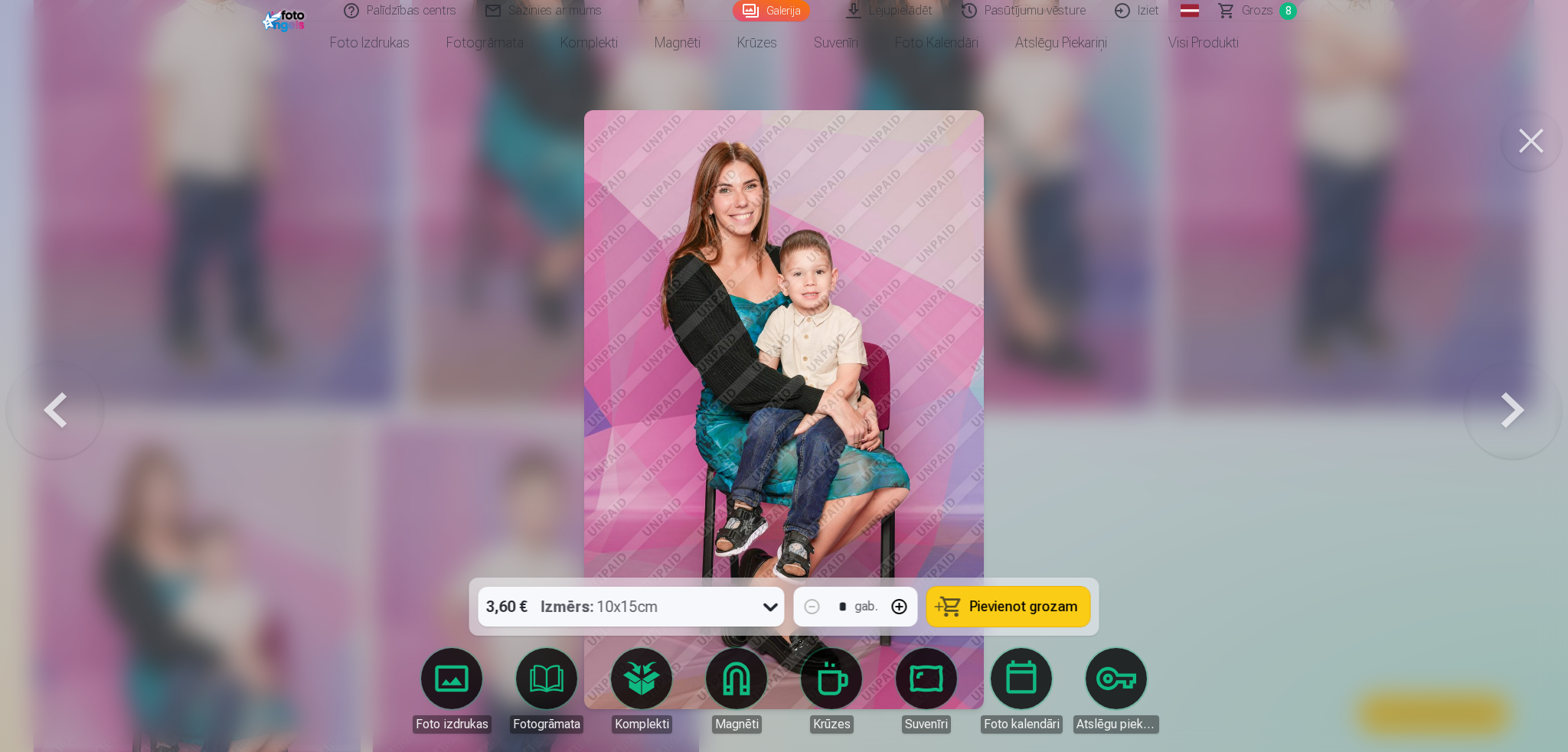
click at [50, 415] on button at bounding box center [55, 409] width 98 height 305
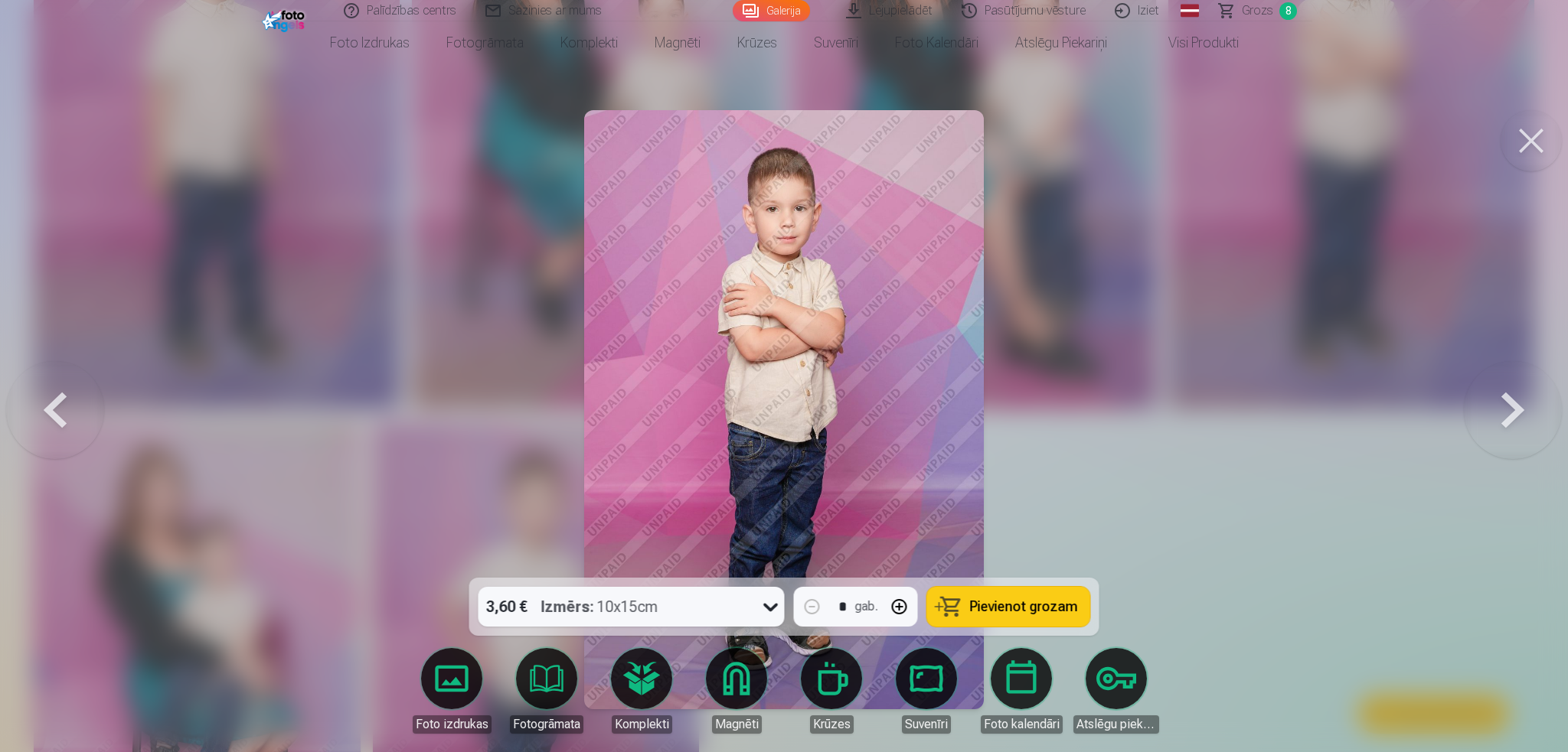
click at [57, 414] on button at bounding box center [55, 409] width 98 height 305
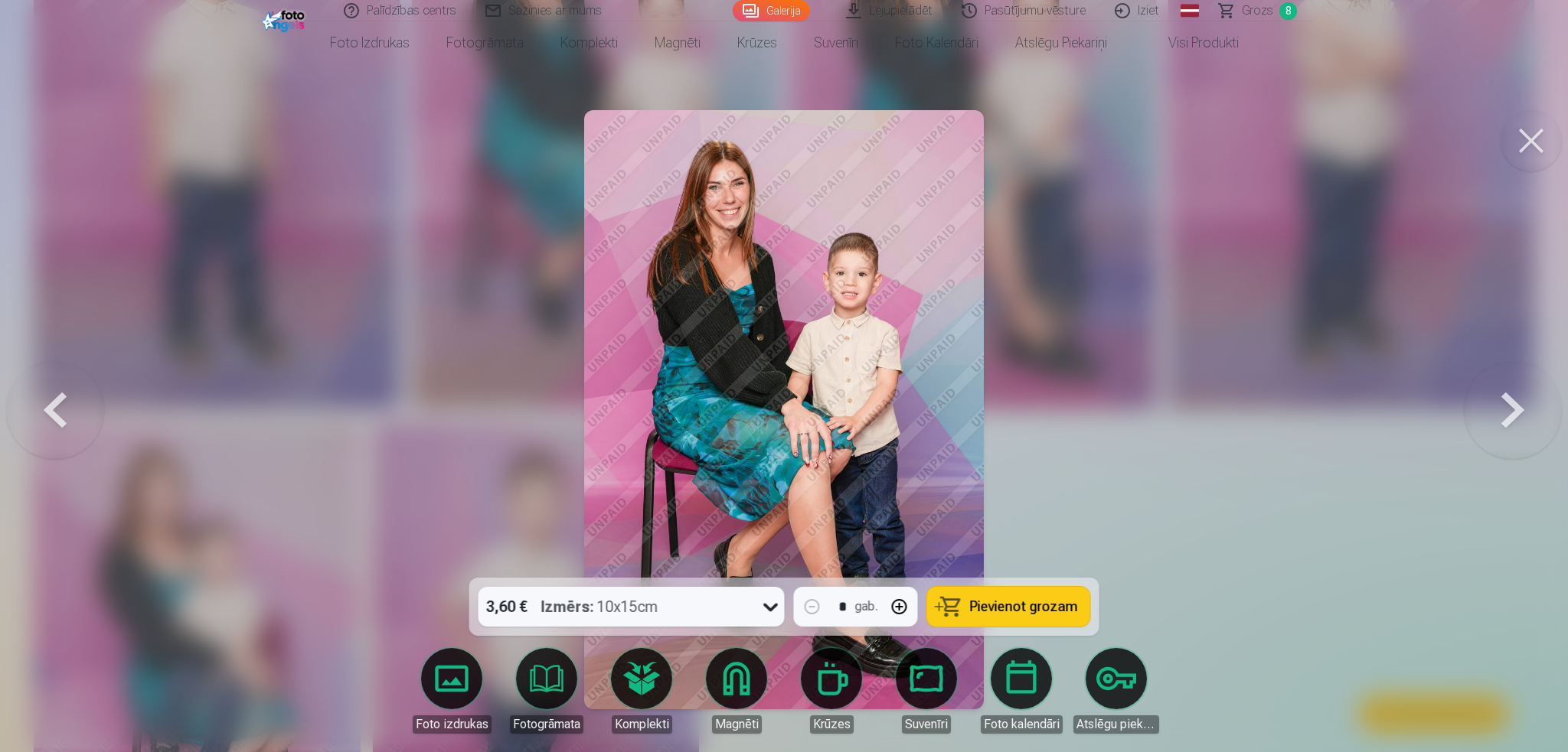
click at [57, 414] on button at bounding box center [55, 409] width 98 height 305
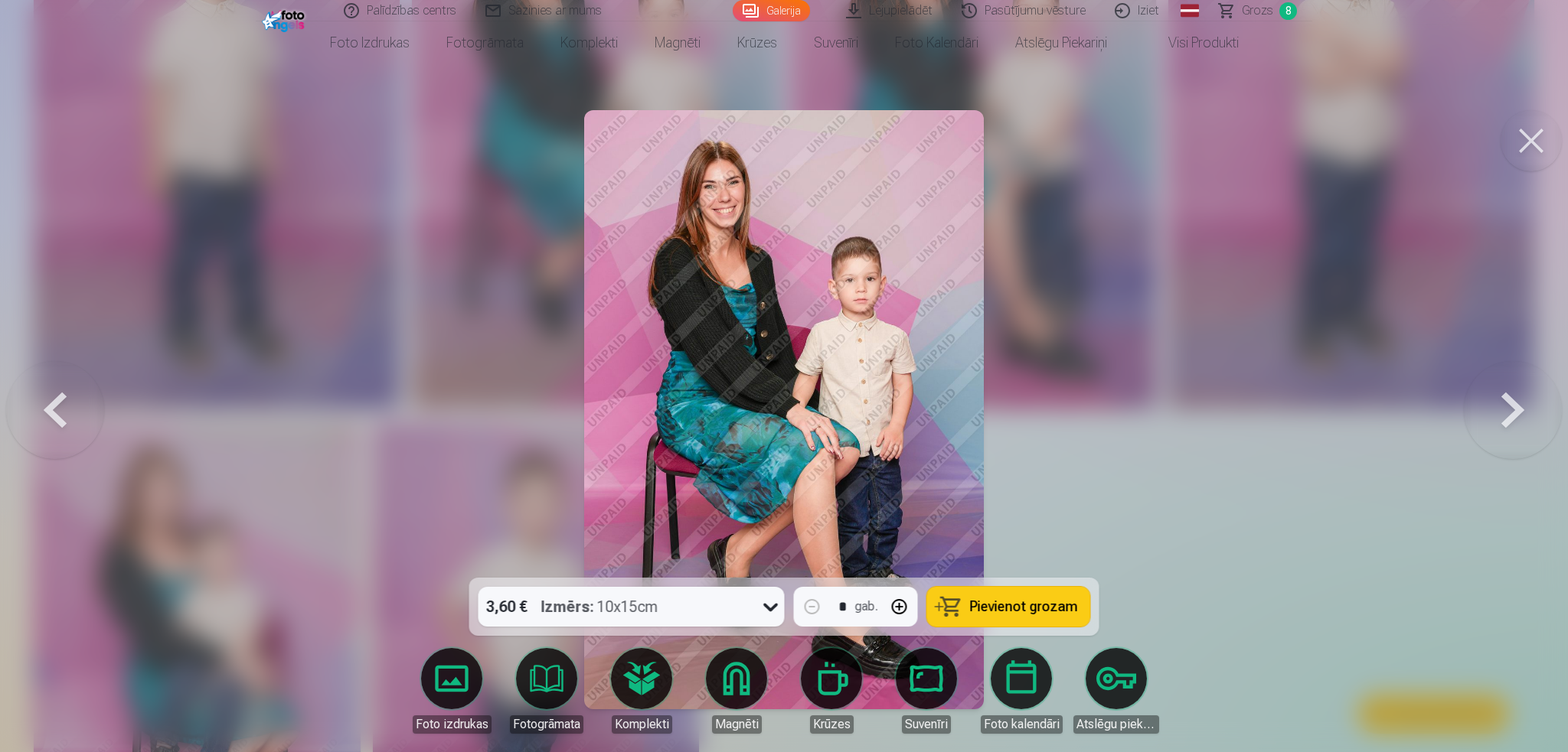
click at [1171, 398] on button at bounding box center [1513, 409] width 98 height 305
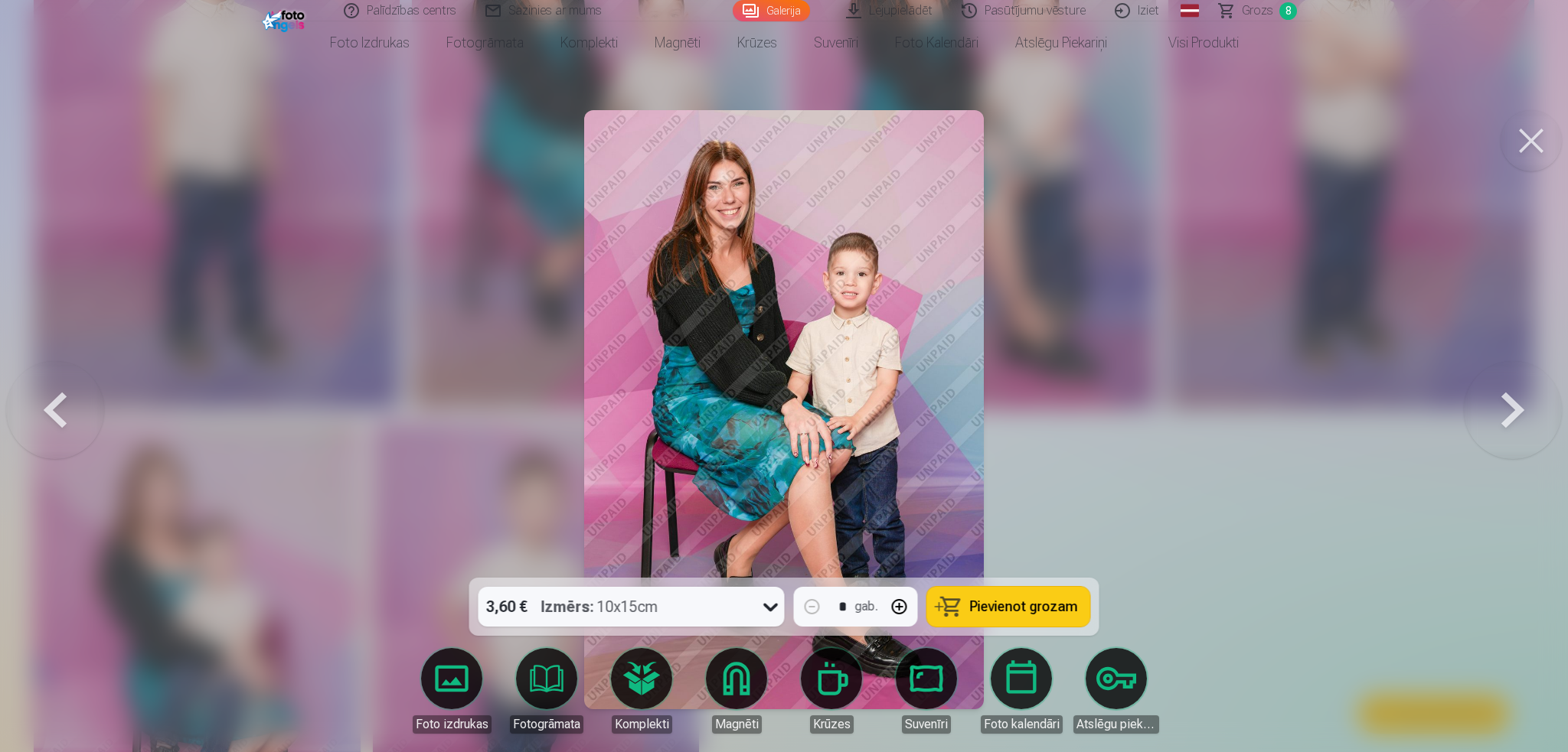
click at [1171, 398] on button at bounding box center [1513, 409] width 98 height 305
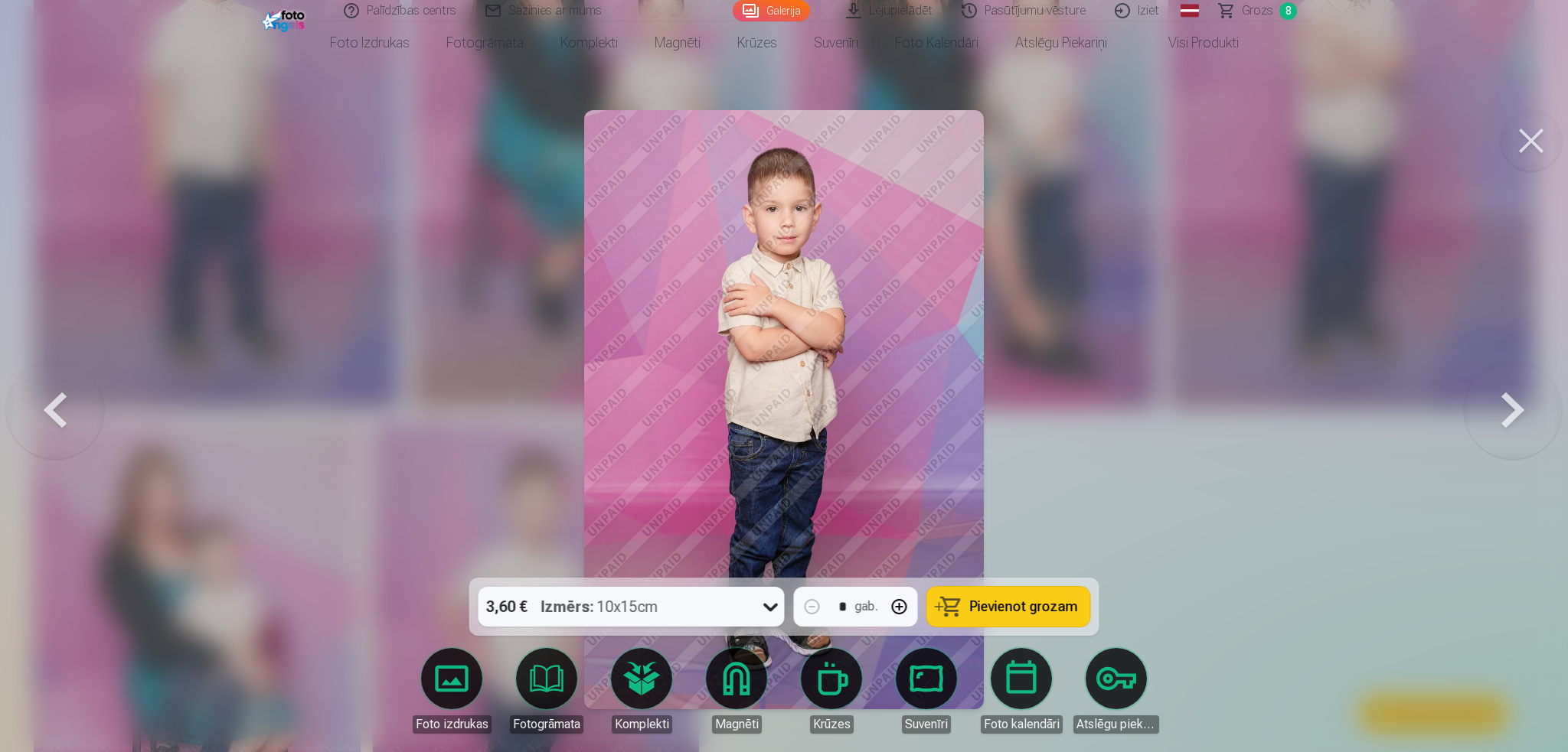
click at [1171, 398] on button at bounding box center [1513, 409] width 98 height 305
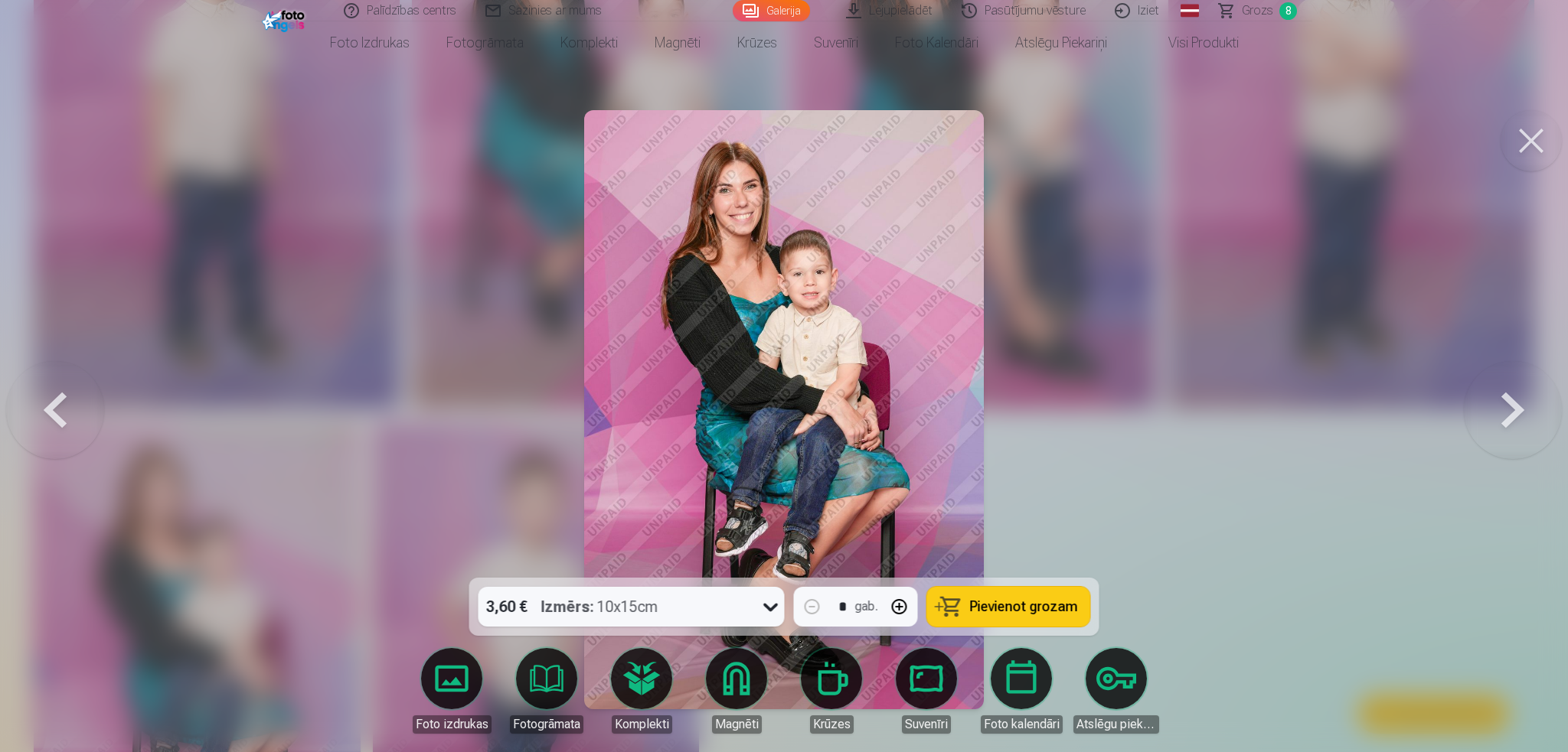
click at [51, 413] on button at bounding box center [55, 409] width 98 height 305
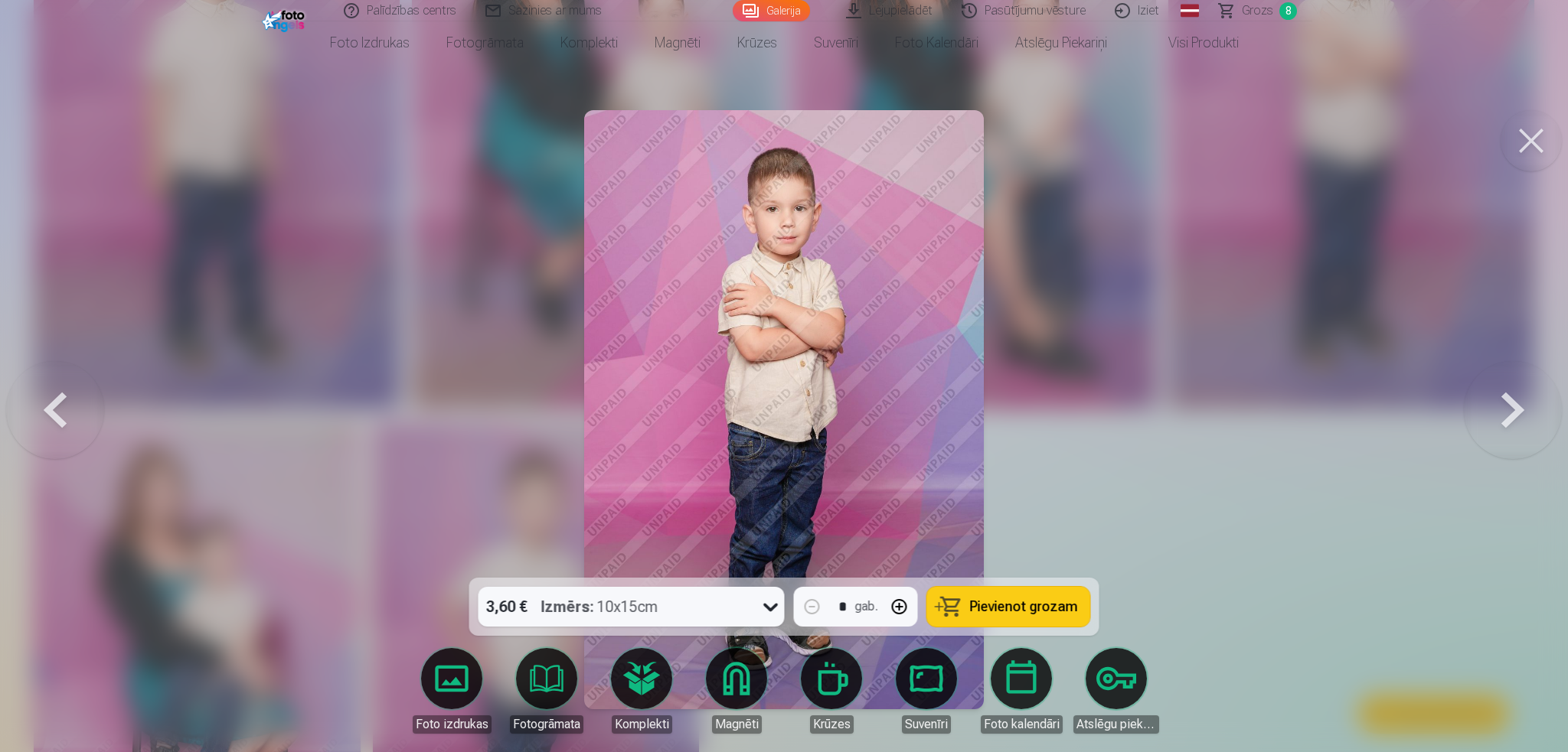
click at [51, 413] on button at bounding box center [55, 409] width 98 height 305
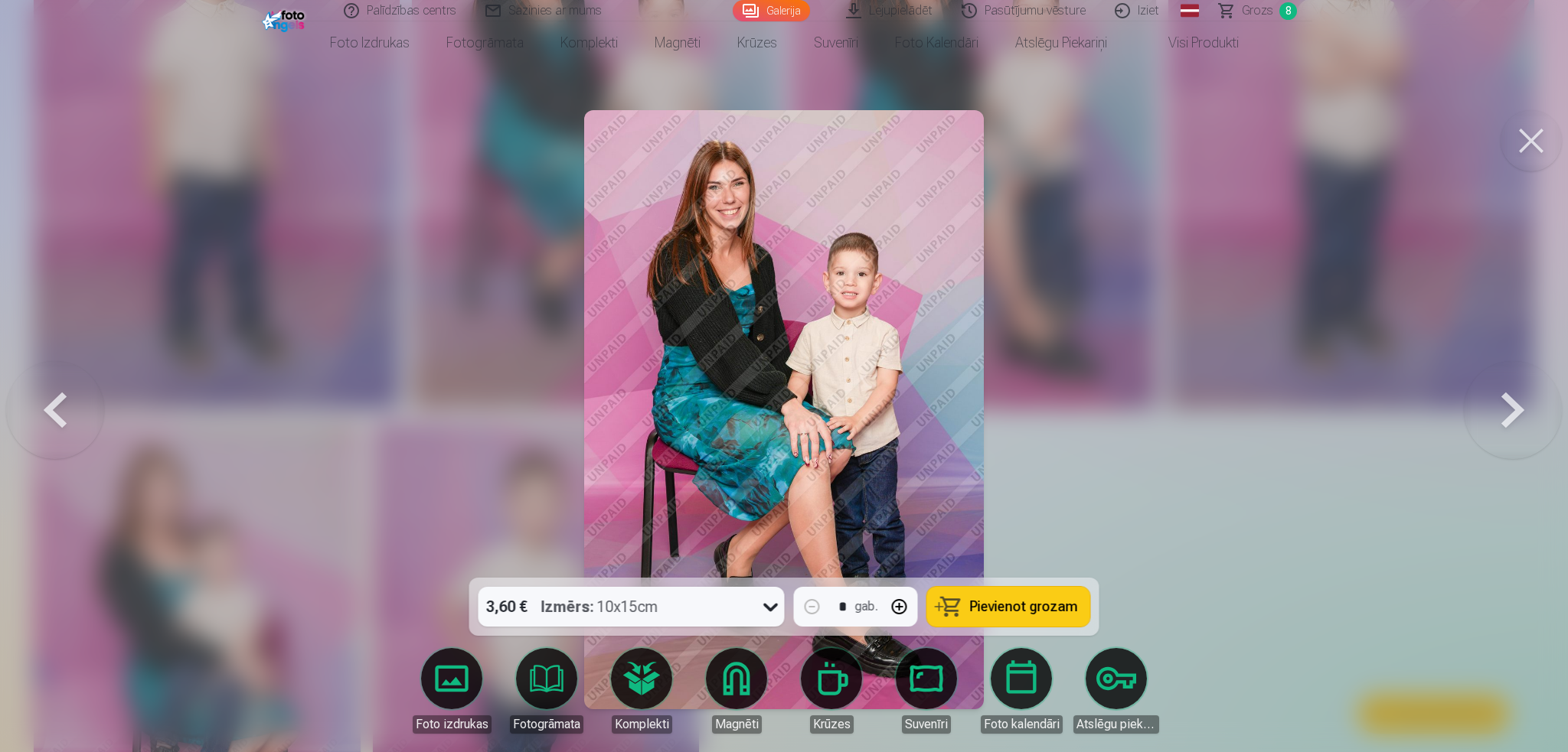
click at [1016, 564] on button "Pievienot grozam" at bounding box center [1008, 606] width 163 height 40
click at [1171, 361] on div at bounding box center [784, 376] width 1568 height 752
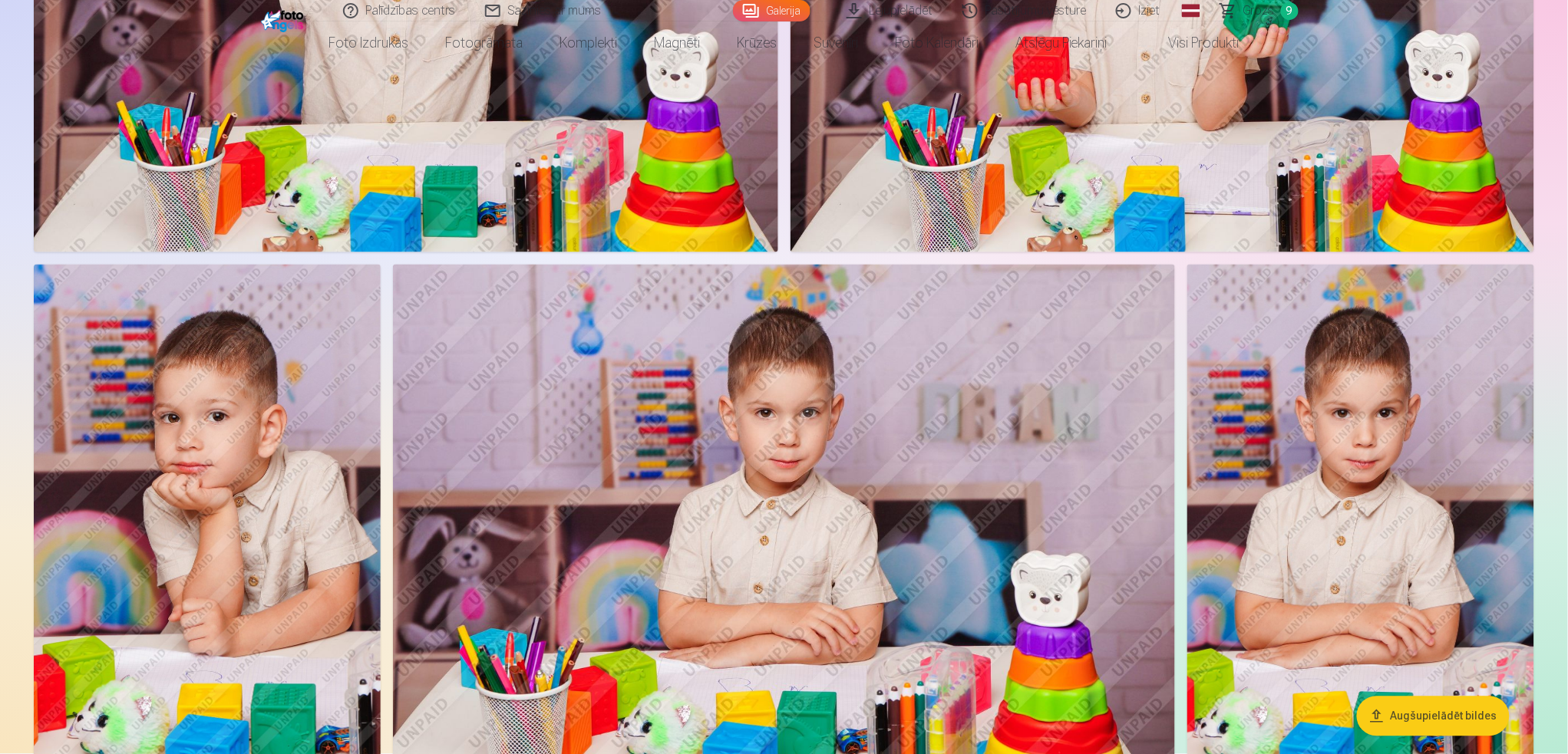
scroll to position [409, 0]
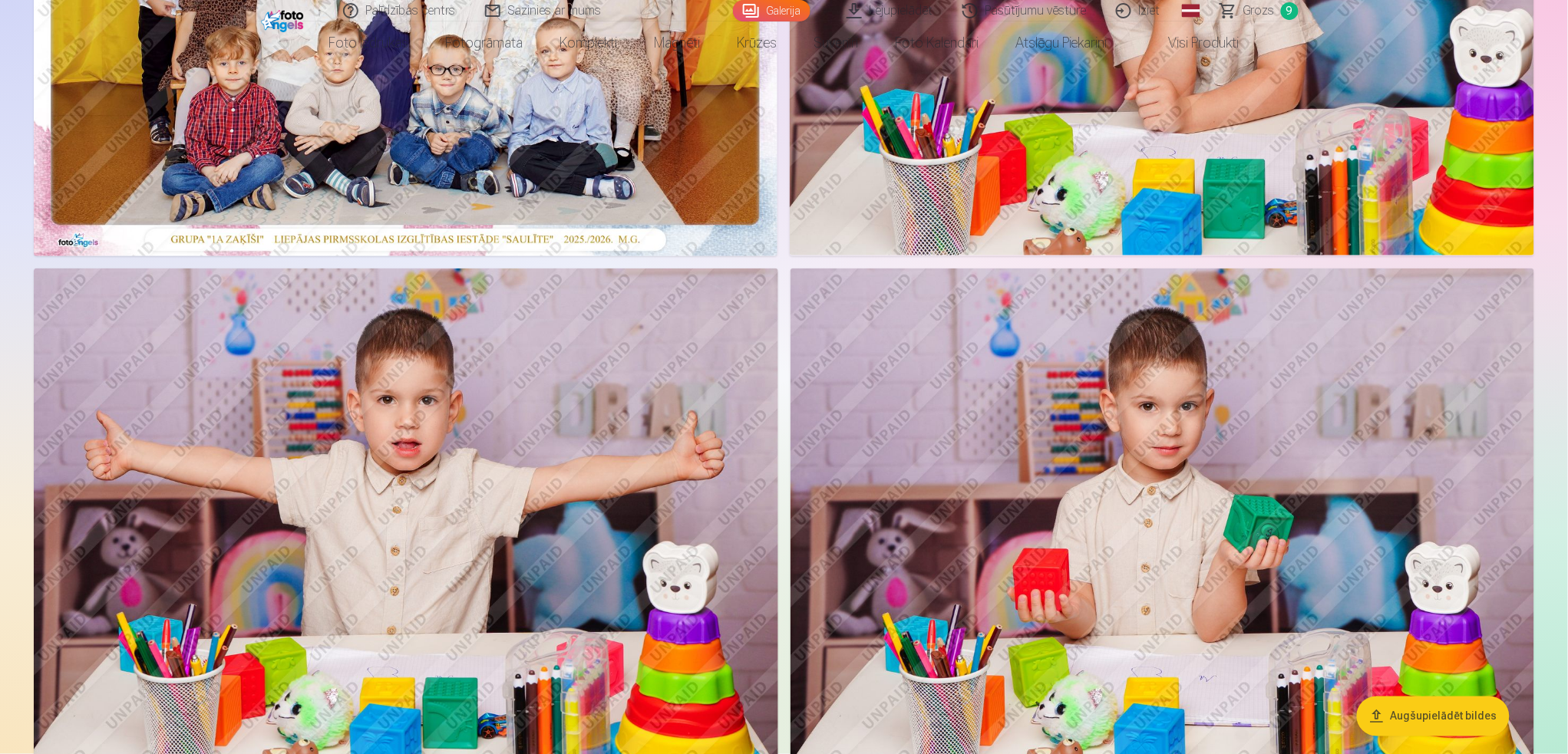
click at [1174, 13] on span "Grozs" at bounding box center [1259, 11] width 32 height 19
